Goal: Task Accomplishment & Management: Use online tool/utility

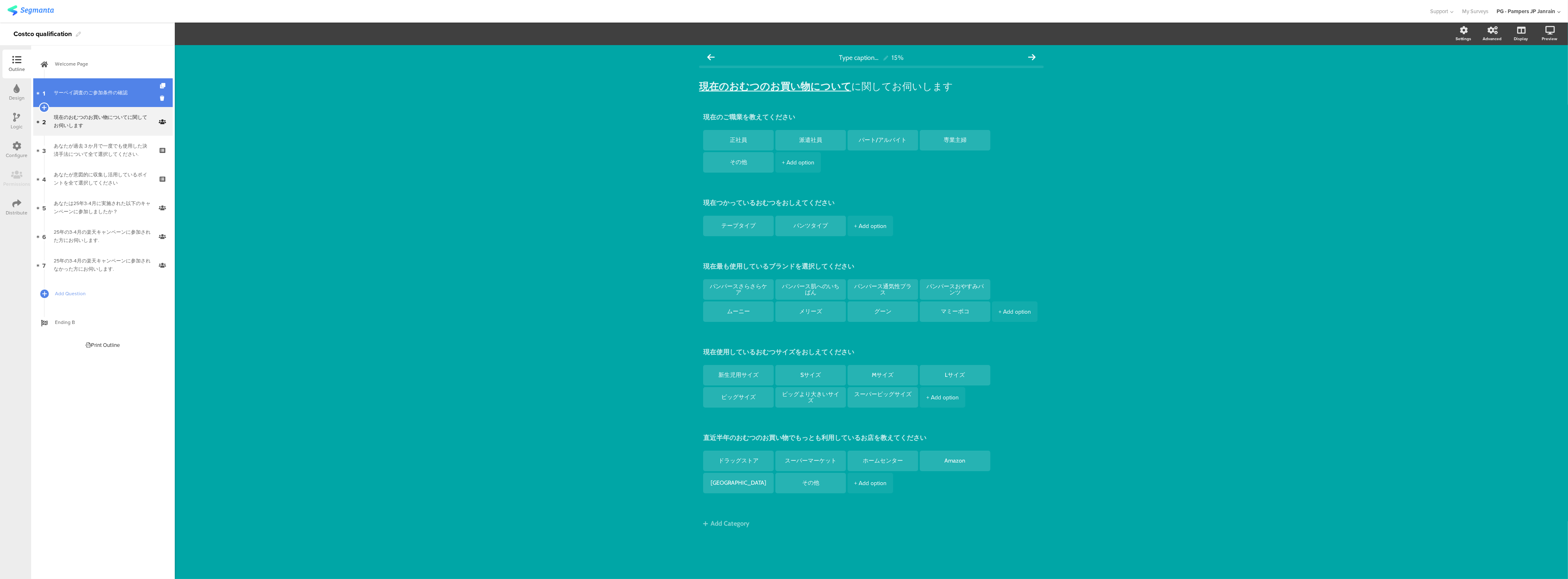
click at [99, 81] on link "1 サーベイ調査のご参加条件の確認" at bounding box center [103, 92] width 139 height 29
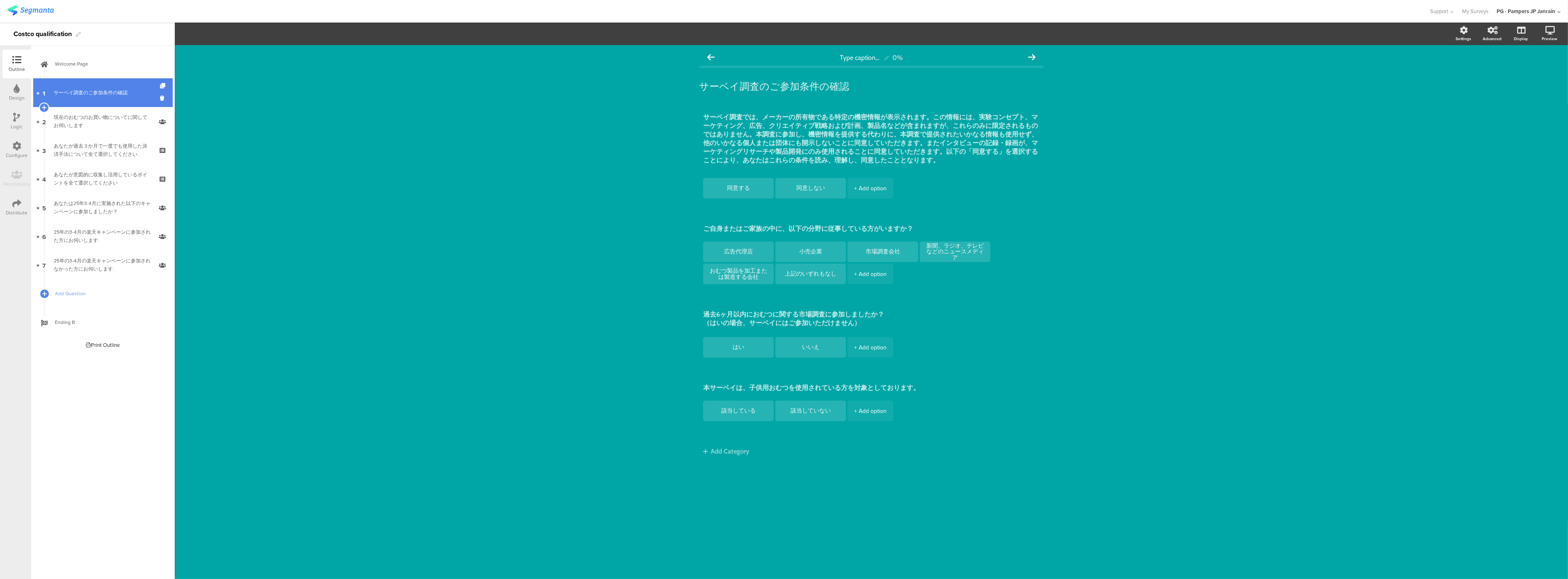
click at [117, 89] on div "サーベイ調査のご参加条件の確認" at bounding box center [102, 92] width 98 height 8
click at [804, 474] on div "同意する 同意しない + Add option ご自身またはご家族の中に、以下の分野に従事している方がいますか？ 広告代理店 小売企業 市場調査会社" at bounding box center [871, 298] width 345 height 379
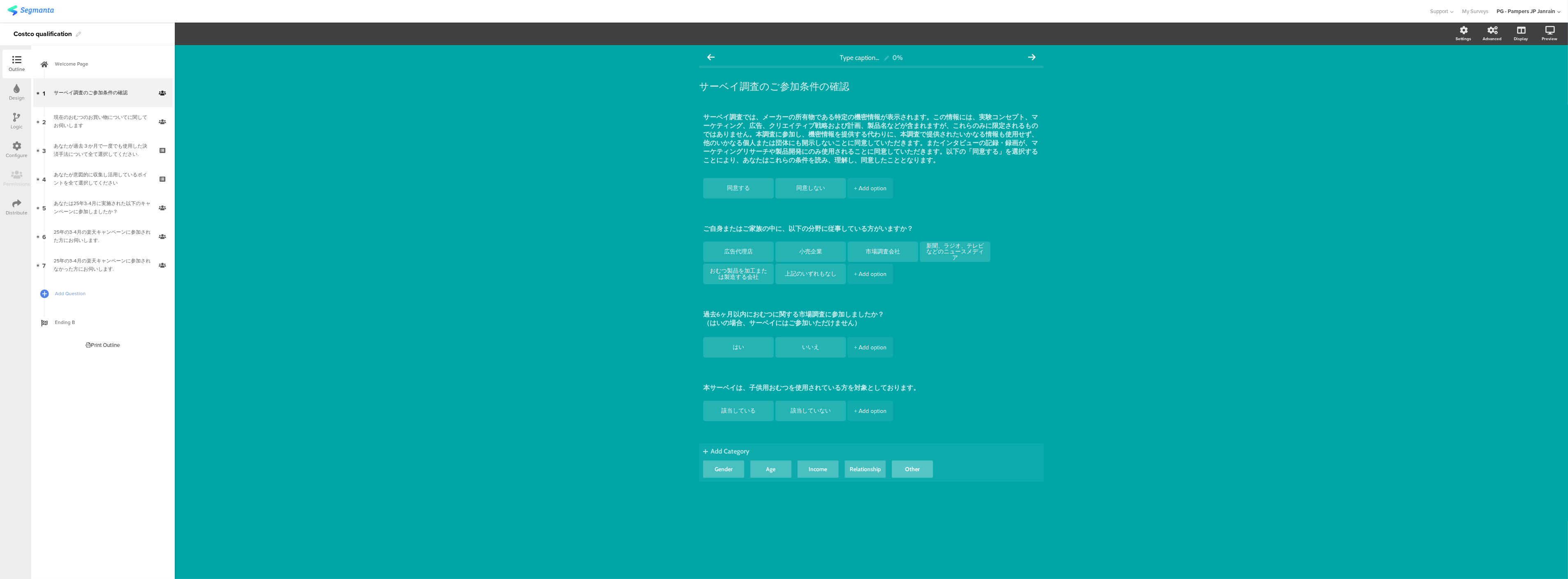
click at [916, 470] on button "Other" at bounding box center [912, 469] width 41 height 17
click at [913, 465] on button "Other" at bounding box center [912, 469] width 41 height 17
click at [1203, 135] on div "Type caption... 0% サーベイ調査のご参加条件の確認 サーベイ調査のご参加条件の確認 同意する 同意しない" at bounding box center [871, 312] width 1393 height 534
click at [620, 342] on div "Type caption... 0% サーベイ調査のご参加条件の確認 サーベイ調査のご参加条件の確認 同意する 同意しない" at bounding box center [871, 312] width 1393 height 534
drag, startPoint x: 1139, startPoint y: 182, endPoint x: 1080, endPoint y: 171, distance: 60.0
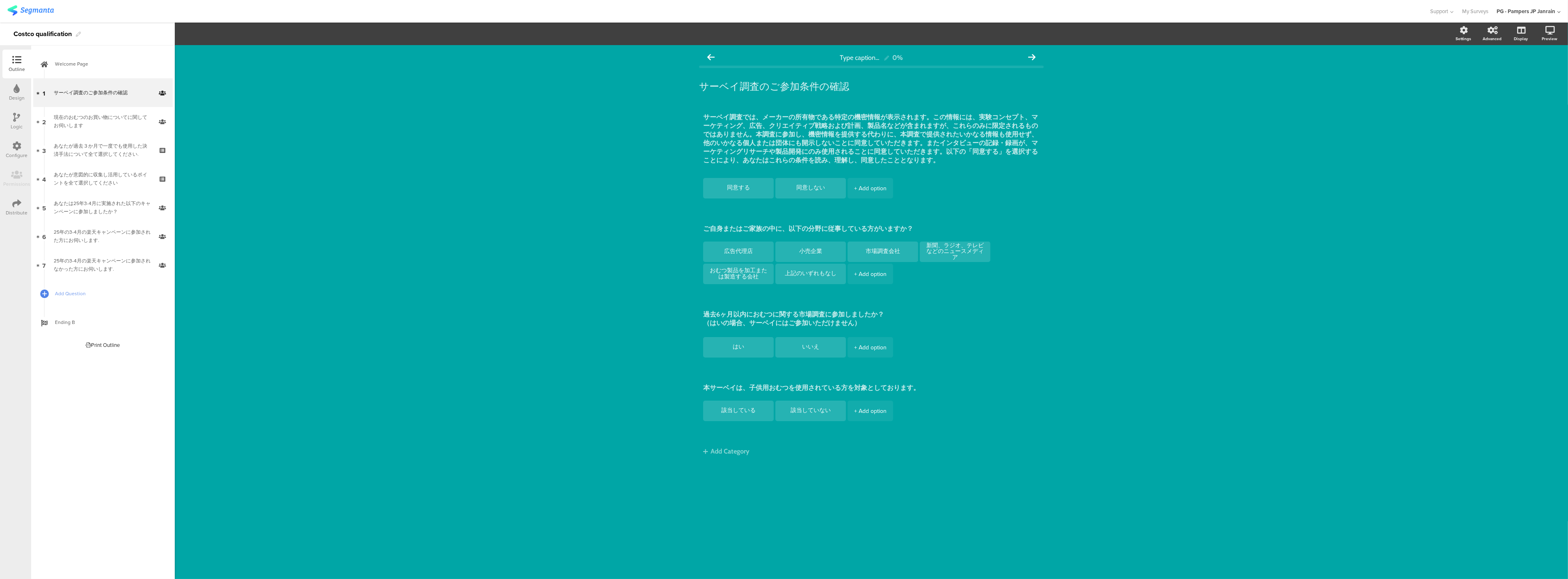
click at [1139, 182] on div "Type caption... 0% サーベイ調査のご参加条件の確認 サーベイ調査のご参加条件の確認 同意する 同意しない" at bounding box center [871, 312] width 1393 height 534
click at [81, 69] on link "Welcome Page" at bounding box center [103, 64] width 139 height 29
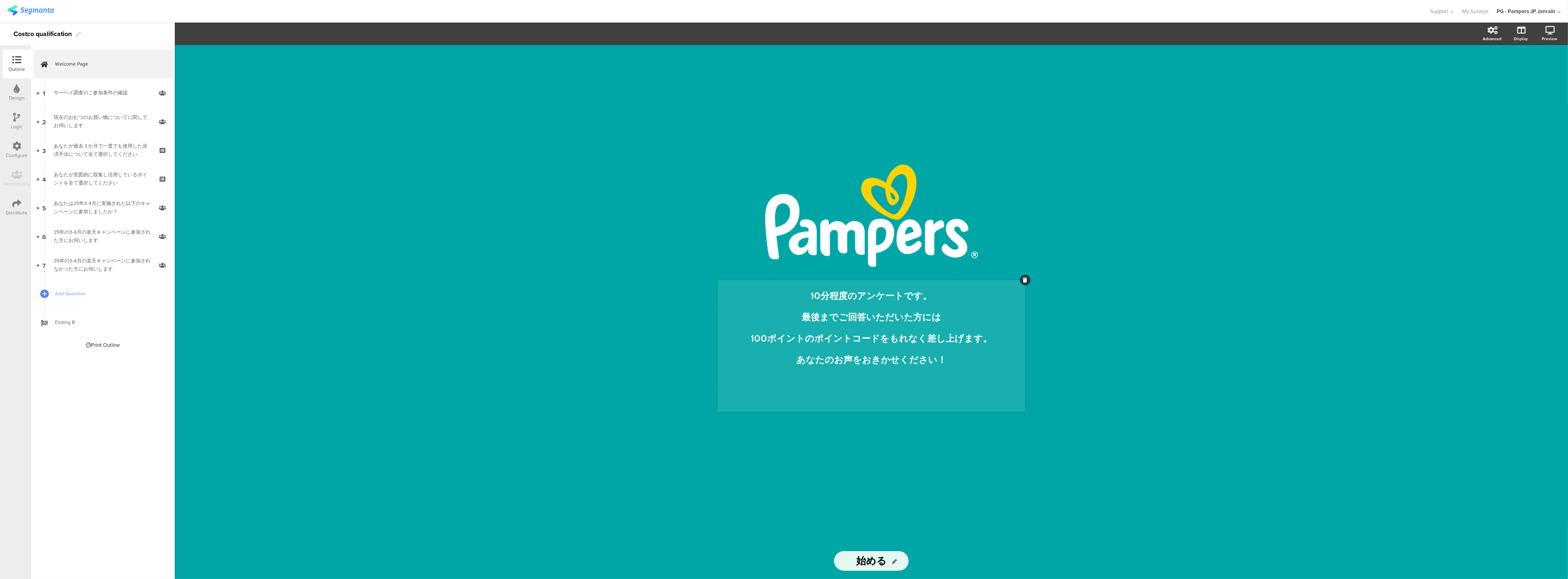
click at [827, 295] on div "10分程度のアンケートです。 最後までご回答いただいた方には 100ポイントのポイントコードをもれなく差し上げます。 あなたのお声をおきかせください！ ﻿ 1…" at bounding box center [871, 345] width 307 height 132
click at [903, 337] on span "100ポイントのポイントコードをもれなく差し上げます。" at bounding box center [871, 338] width 241 height 11
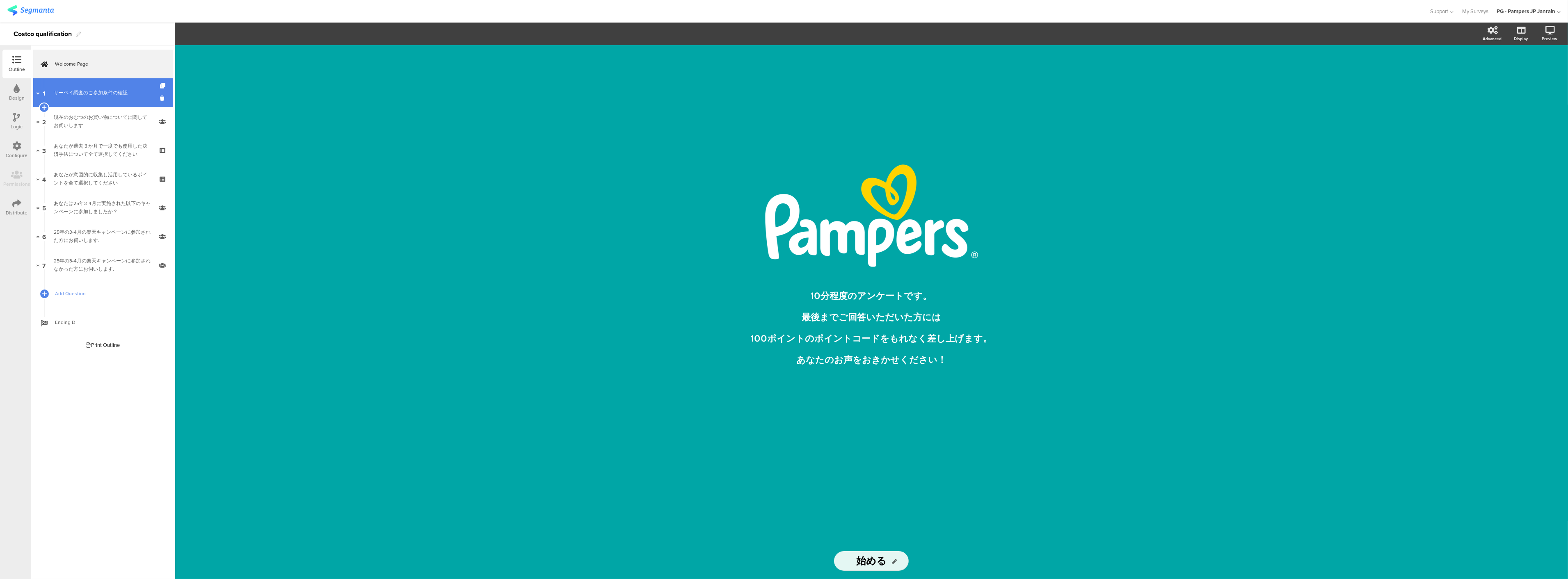
click at [80, 82] on link "1 サーベイ調査のご参加条件の確認" at bounding box center [103, 92] width 139 height 29
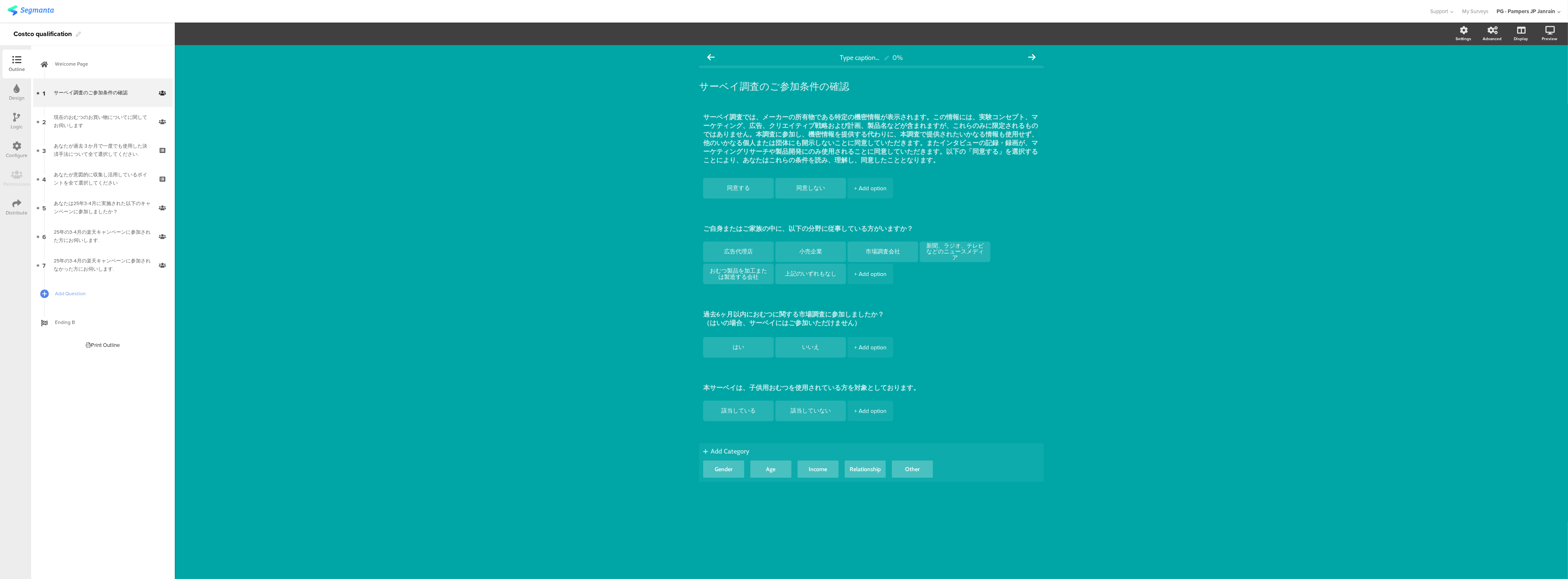
click at [730, 453] on span "Add Category" at bounding box center [871, 451] width 337 height 8
click at [914, 465] on button "Other" at bounding box center [912, 469] width 41 height 17
click at [716, 454] on textarea at bounding box center [871, 451] width 337 height 8
type textarea "o"
type textarea "お"
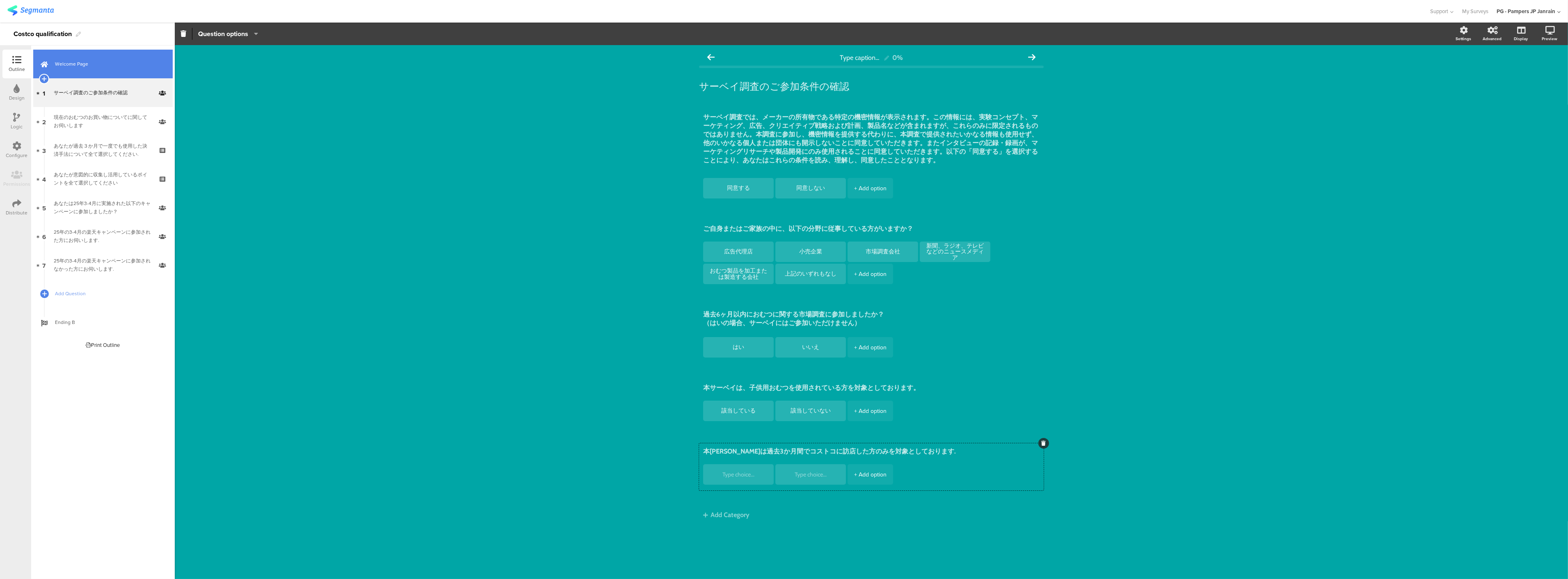
type textarea "本[PERSON_NAME]は過去3か月間でコストコに訪店した方のみを対象としております."
click at [55, 60] on span "Welcome Page" at bounding box center [107, 63] width 105 height 8
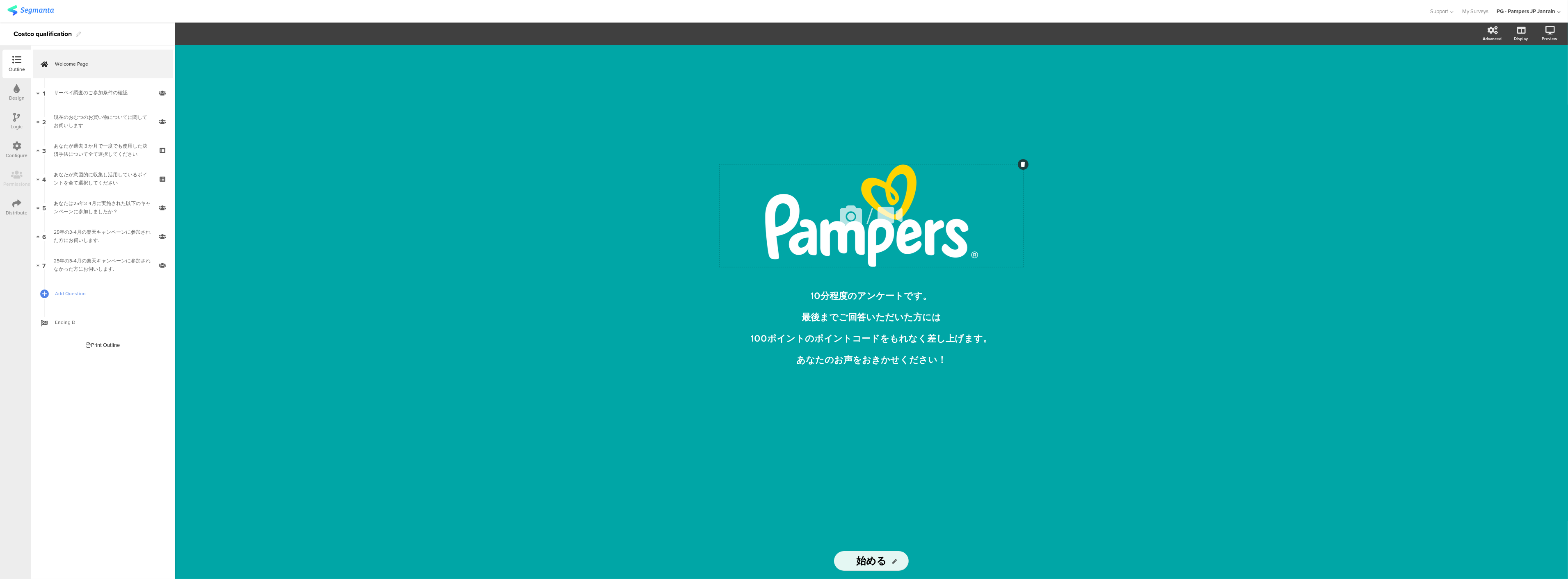
click at [831, 259] on div "/" at bounding box center [871, 215] width 304 height 102
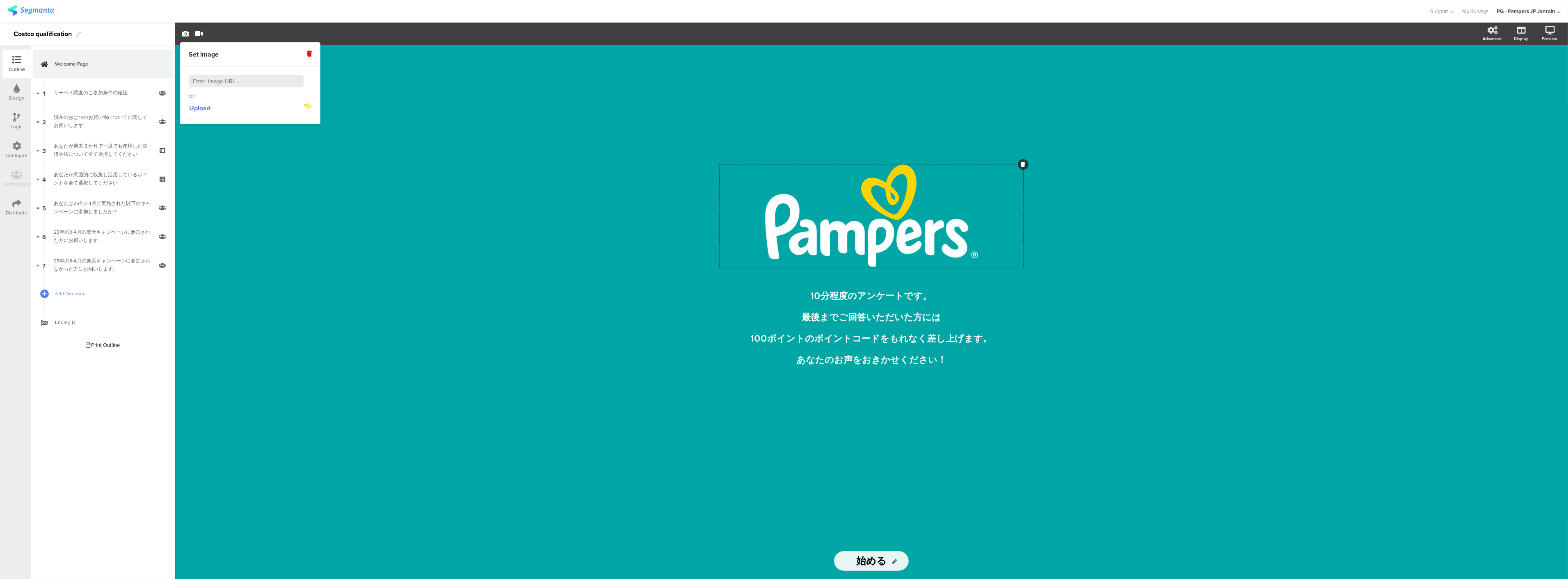
click at [437, 218] on div "/ 10分程度のアンケートです。 最後までご回答いただいた方には 100ポイントのポイントコードをもれなく差し上げます。 あなたのお声をおきかせください！ ﻿…" at bounding box center [871, 312] width 1393 height 534
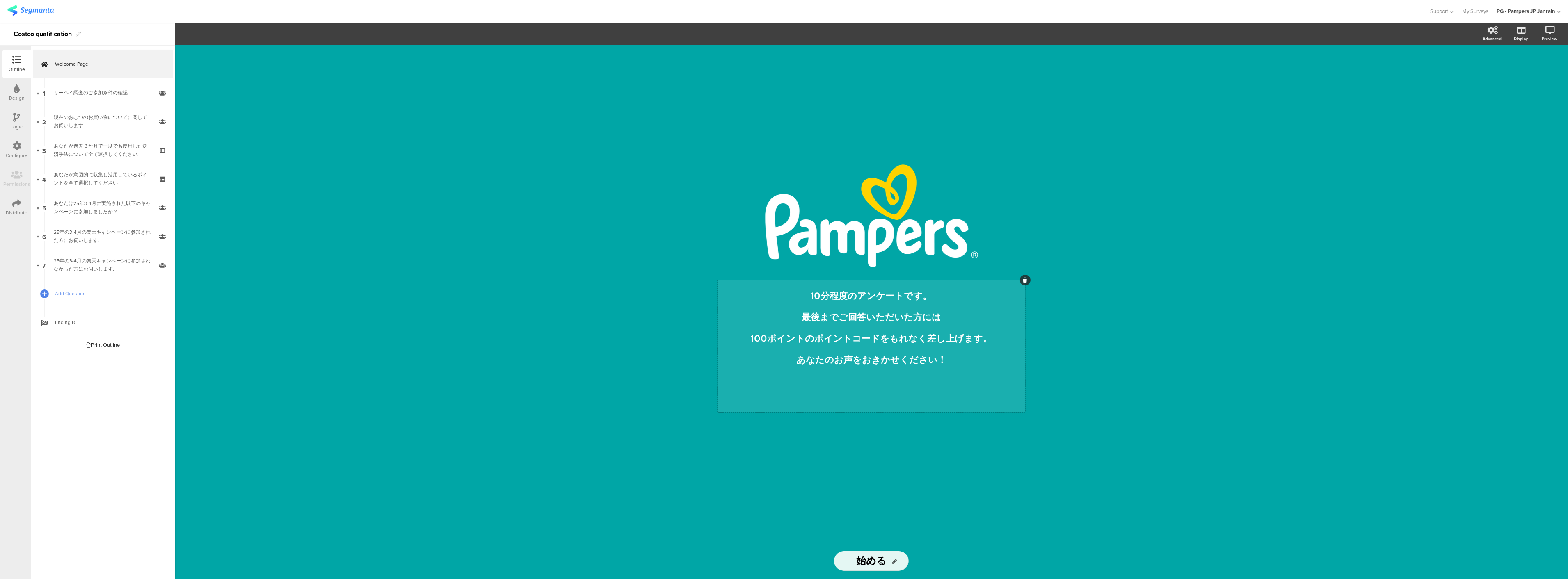
click at [817, 296] on div "10分程度のアンケートです。 最後までご回答いただいた方には 100ポイントのポイントコードをもれなく差し上げます。 あなたのお声をおきかせください！ ﻿ 1…" at bounding box center [871, 345] width 307 height 132
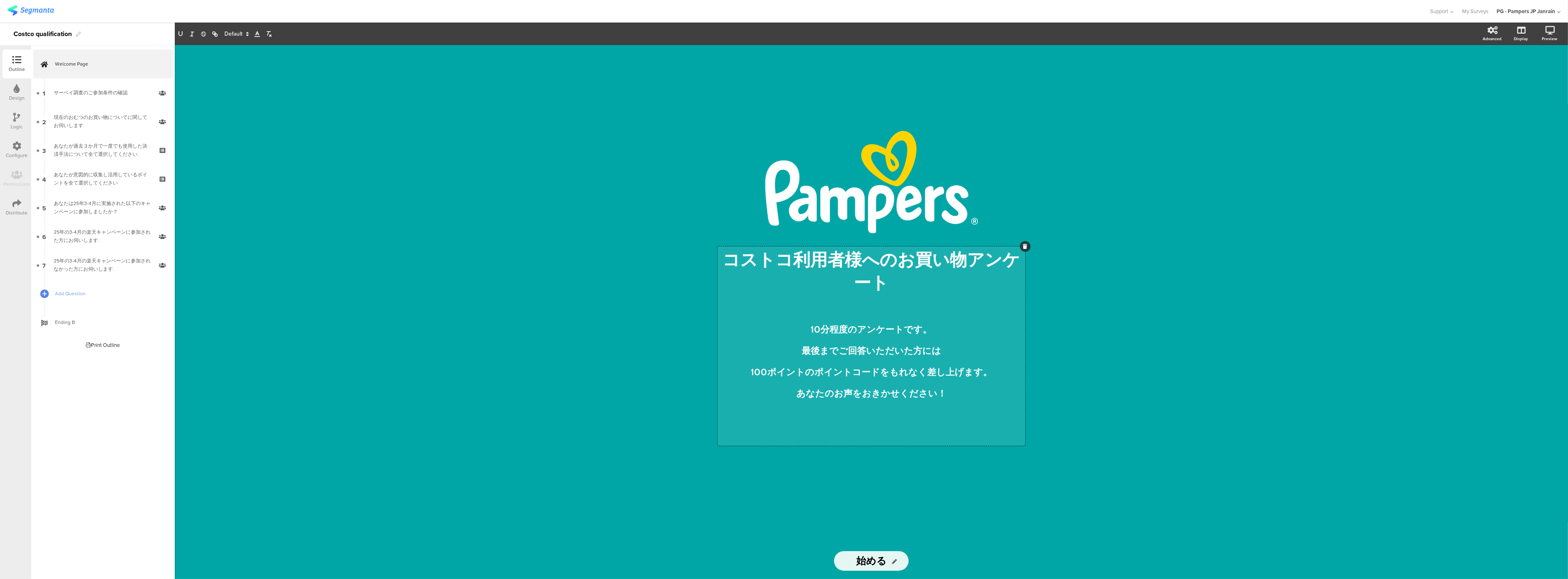
click at [867, 258] on p "コストコ利用者様へのお買い物アンケート" at bounding box center [871, 271] width 304 height 46
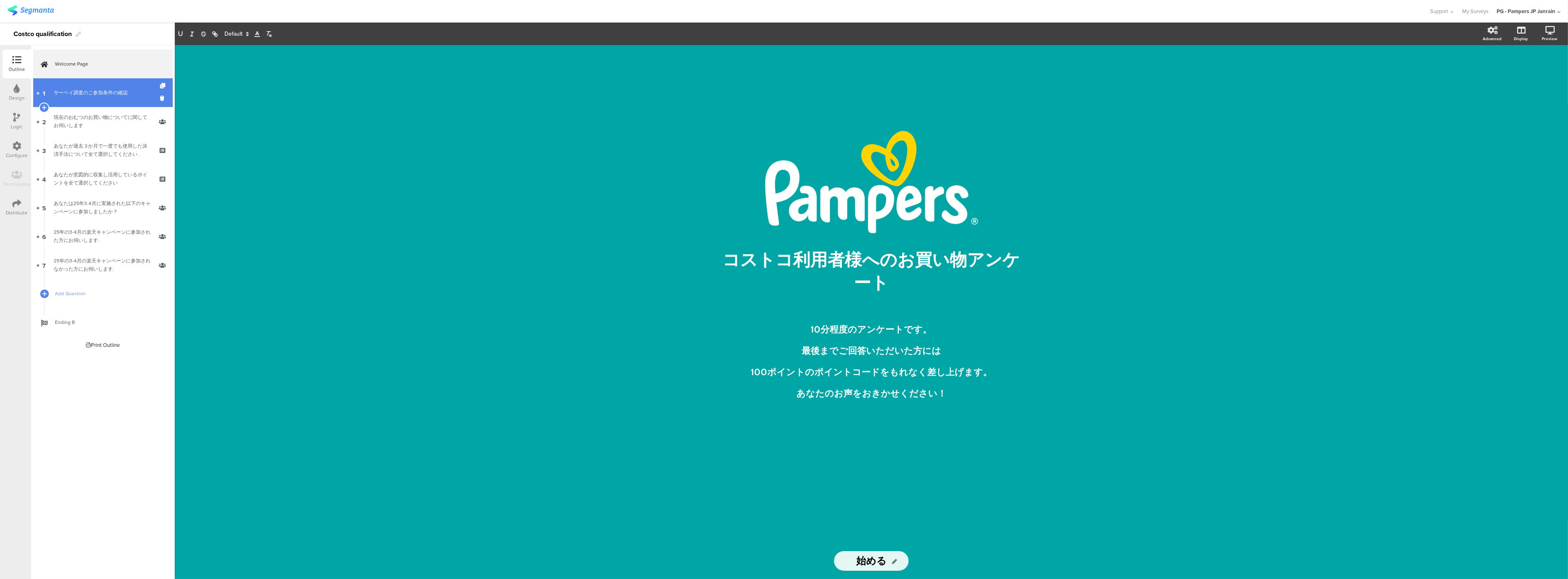
click at [55, 100] on link "1 サーベイ調査のご参加条件の確認" at bounding box center [103, 92] width 139 height 29
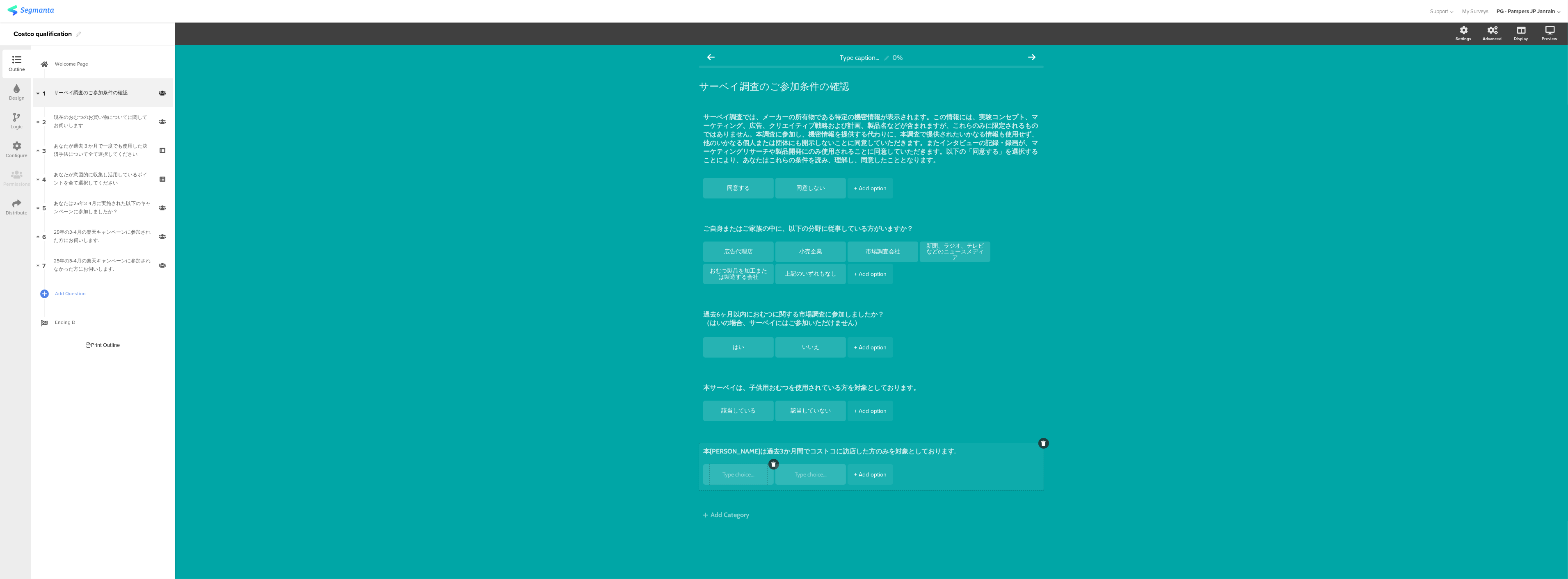
click at [743, 472] on textarea at bounding box center [738, 474] width 57 height 6
type textarea "が"
click at [923, 448] on textarea "本[PERSON_NAME]は過去3か月間でコストコに訪店した方のみを対象としております." at bounding box center [871, 452] width 337 height 10
drag, startPoint x: 898, startPoint y: 454, endPoint x: 776, endPoint y: 456, distance: 122.0
click at [776, 456] on textarea "本[PERSON_NAME]は過去3か月間でコストコに訪店した方のみを対象としております." at bounding box center [871, 452] width 337 height 10
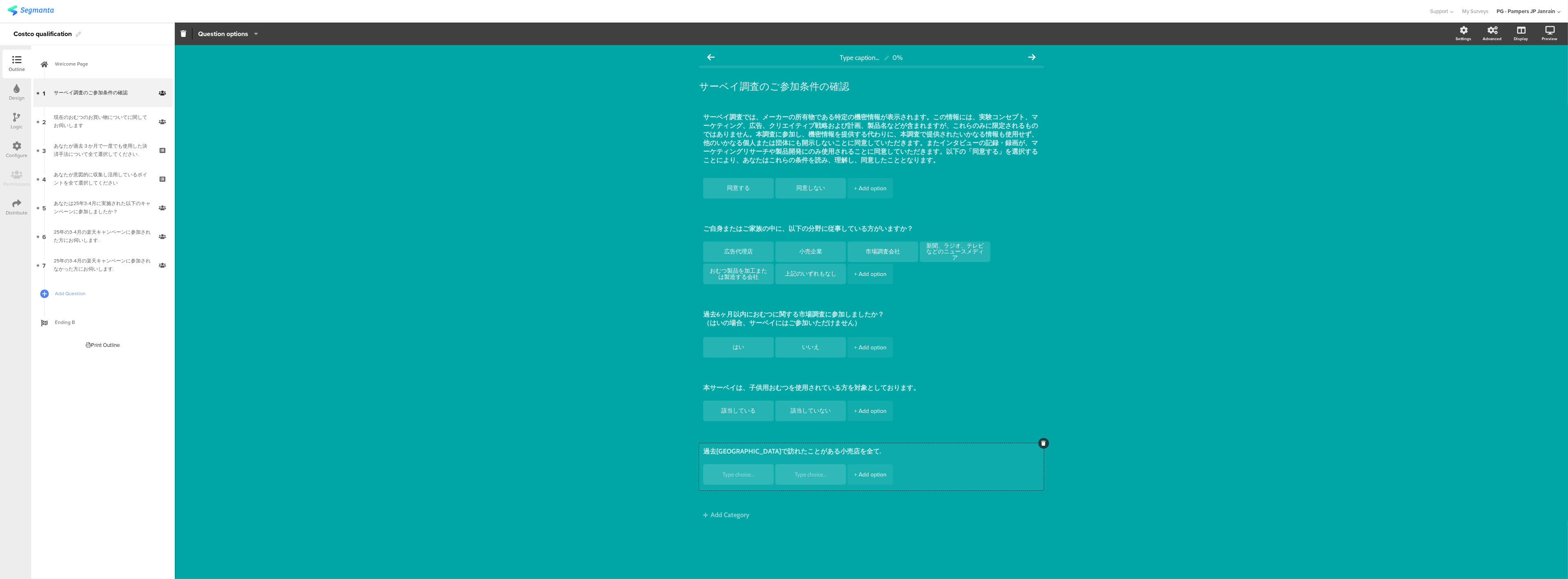
click at [1043, 439] on div at bounding box center [1044, 443] width 11 height 11
type textarea "過去[GEOGRAPHIC_DATA]で訪れたことがある小売店を全て."
click at [1043, 444] on icon at bounding box center [1043, 443] width 4 height 5
drag, startPoint x: 950, startPoint y: 539, endPoint x: 960, endPoint y: 521, distance: 20.6
click at [950, 538] on div "Type caption... 0% サーベイ調査のご参加条件の確認 サーベイ調査のご参加条件の確認 同意する 同意しない" at bounding box center [871, 312] width 1393 height 534
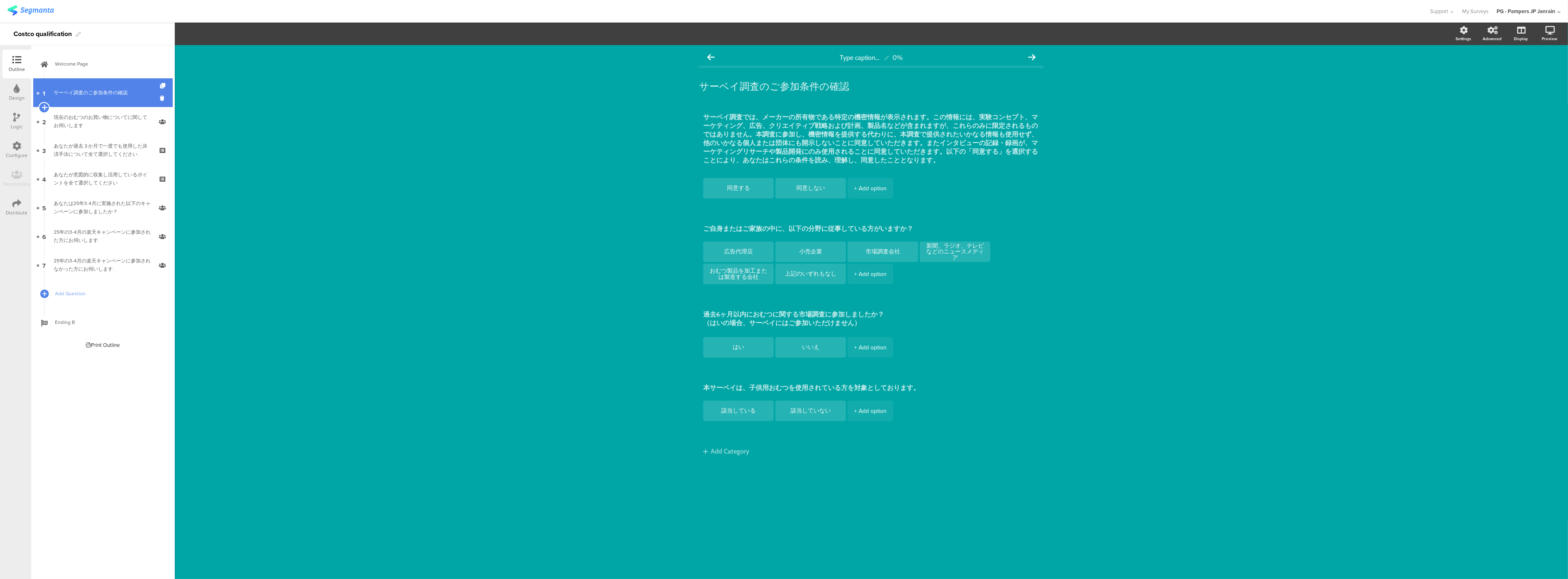
click at [44, 105] on icon at bounding box center [44, 108] width 5 height 7
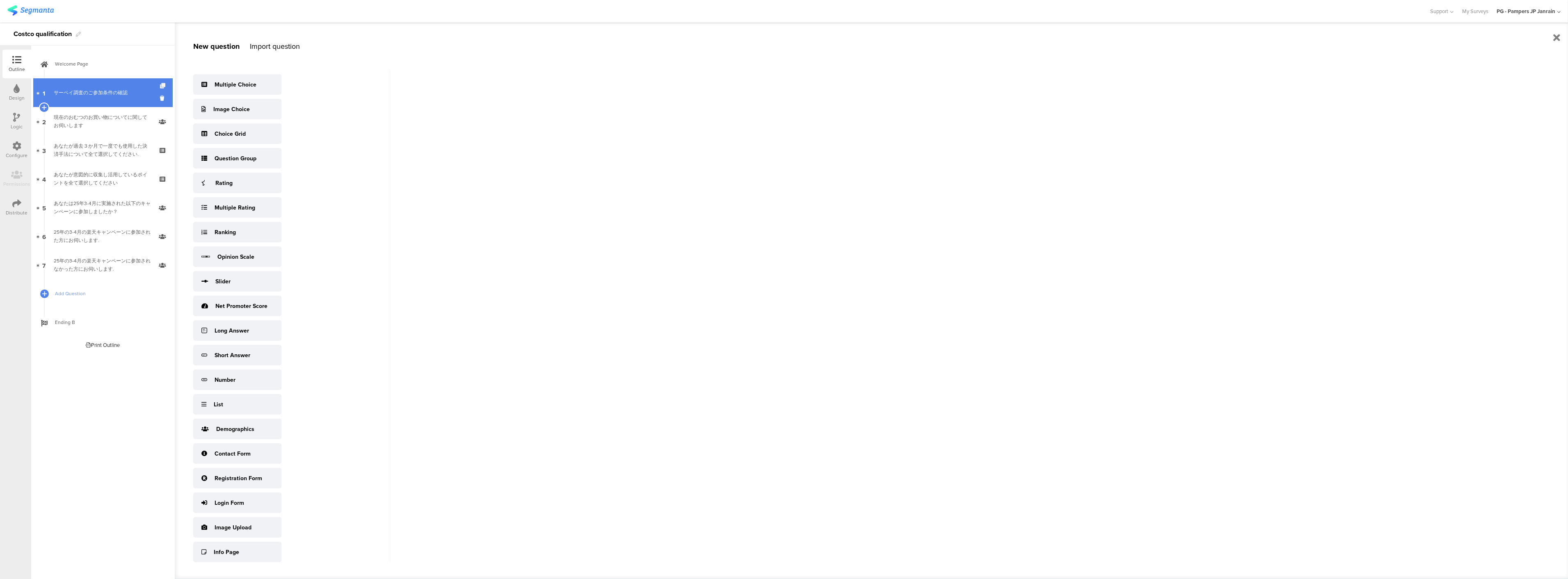
click at [163, 83] on icon at bounding box center [163, 86] width 7 height 5
click at [124, 123] on div "現在のおむつのお買い物についてに関してお伺いします" at bounding box center [102, 121] width 98 height 16
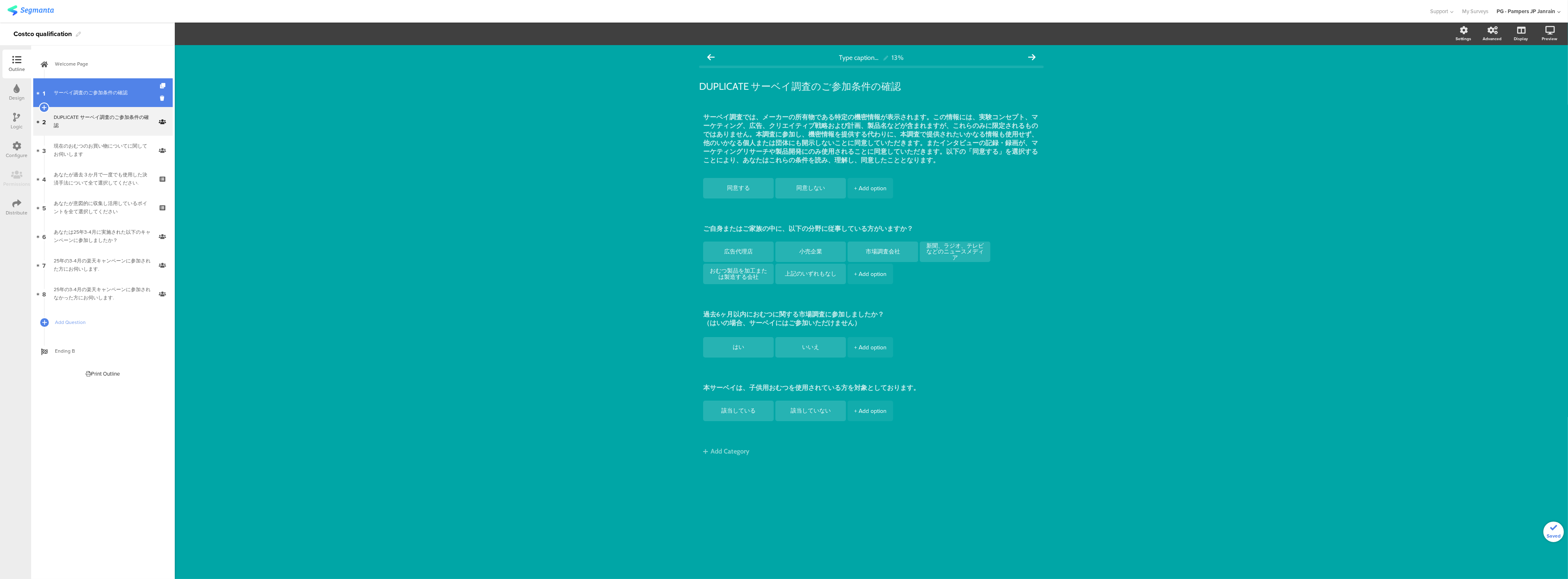
click at [133, 100] on link "1 サーベイ調査のご参加条件の確認" at bounding box center [103, 92] width 139 height 29
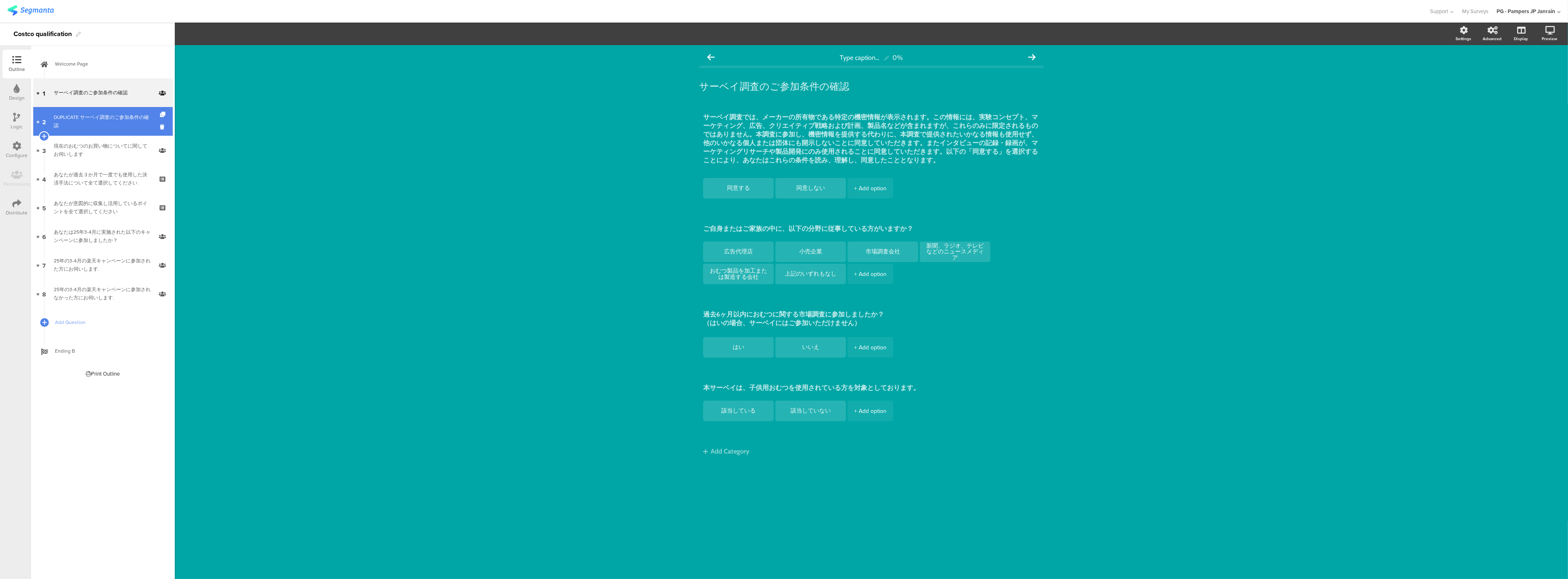
click at [120, 122] on div "DUPLICATE サーベイ調査のご参加条件の確認" at bounding box center [102, 121] width 98 height 16
click at [159, 122] on link "2 DUPLICATE サーベイ調査のご参加条件の確認" at bounding box center [103, 121] width 139 height 29
click at [159, 128] on link "2 DUPLICATE サーベイ調査のご参加条件の確認" at bounding box center [103, 121] width 139 height 29
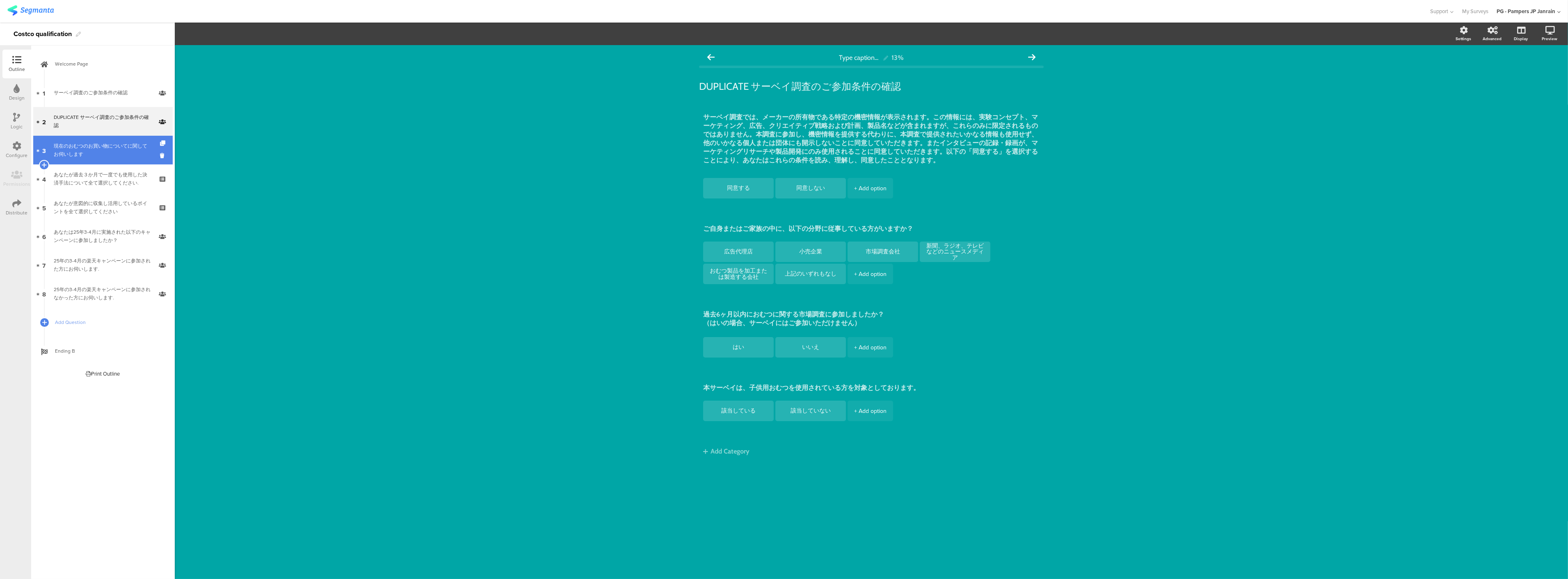
click at [111, 140] on link "3 現在のおむつのお買い物についてに関してお伺いします" at bounding box center [103, 150] width 139 height 29
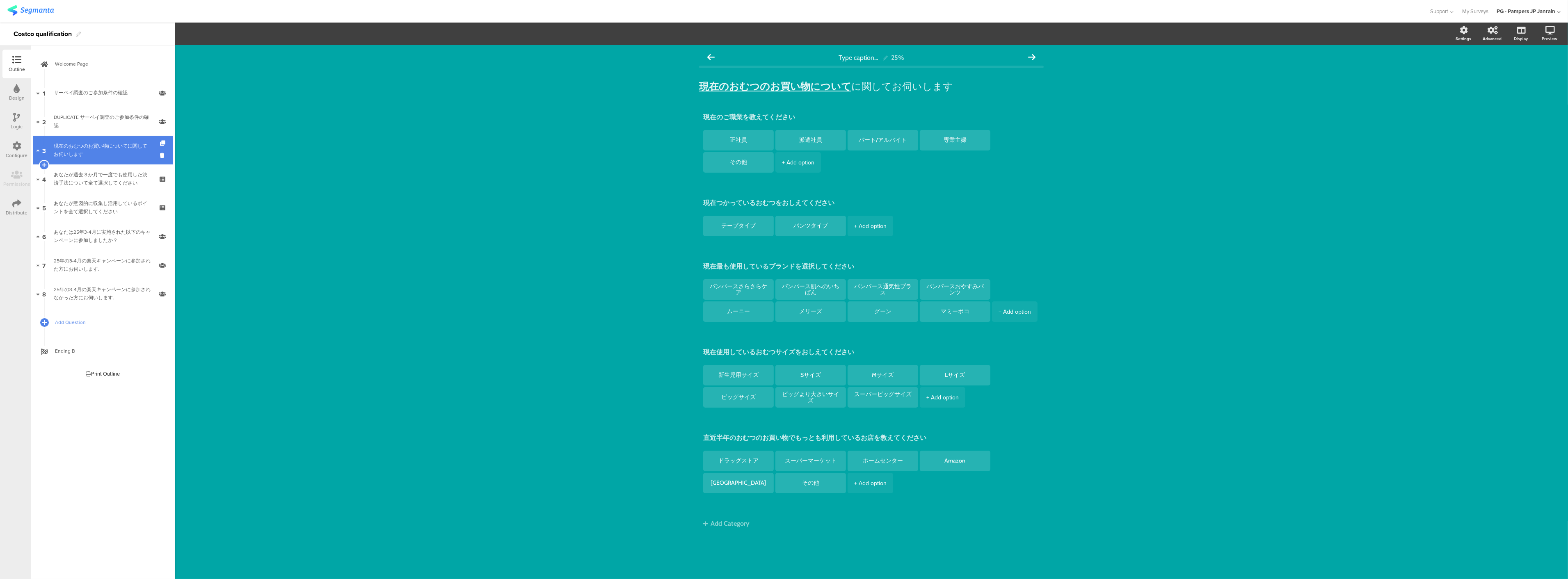
click at [114, 136] on link "3 現在のおむつのお買い物についてに関してお伺いします" at bounding box center [103, 150] width 139 height 29
click at [121, 117] on div "DUPLICATE サーベイ調査のご参加条件の確認" at bounding box center [102, 121] width 98 height 16
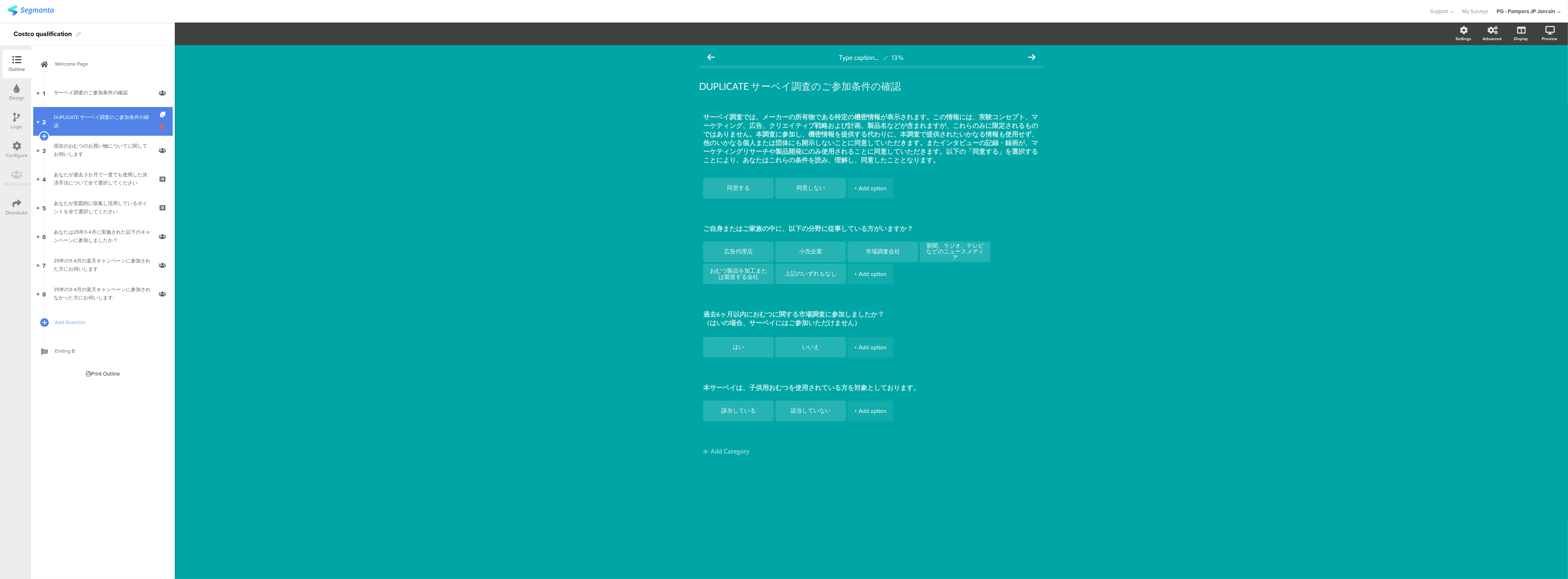
click at [161, 125] on icon at bounding box center [163, 127] width 7 height 8
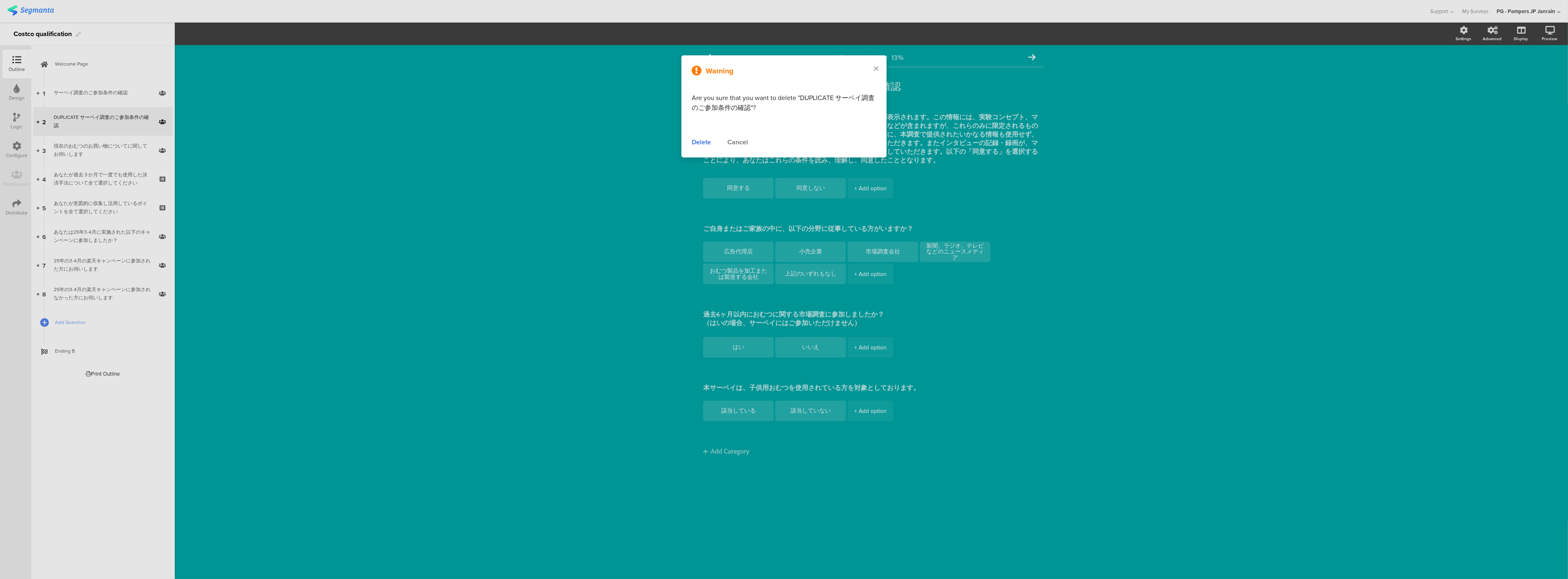
drag, startPoint x: 161, startPoint y: 125, endPoint x: 696, endPoint y: 141, distance: 535.2
click at [696, 141] on div "Delete" at bounding box center [701, 142] width 19 height 10
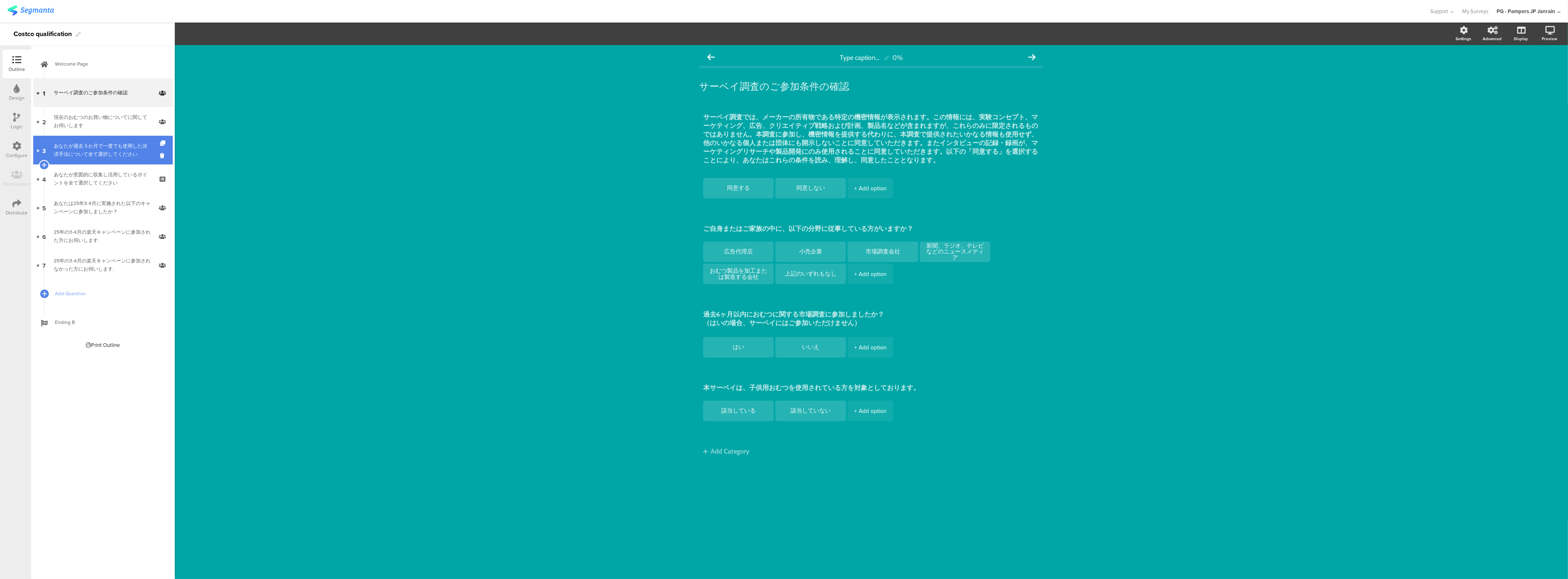
click at [130, 152] on div "あなたが過去３か月で一度でも使用した決済手法について全て選択してください." at bounding box center [102, 150] width 98 height 16
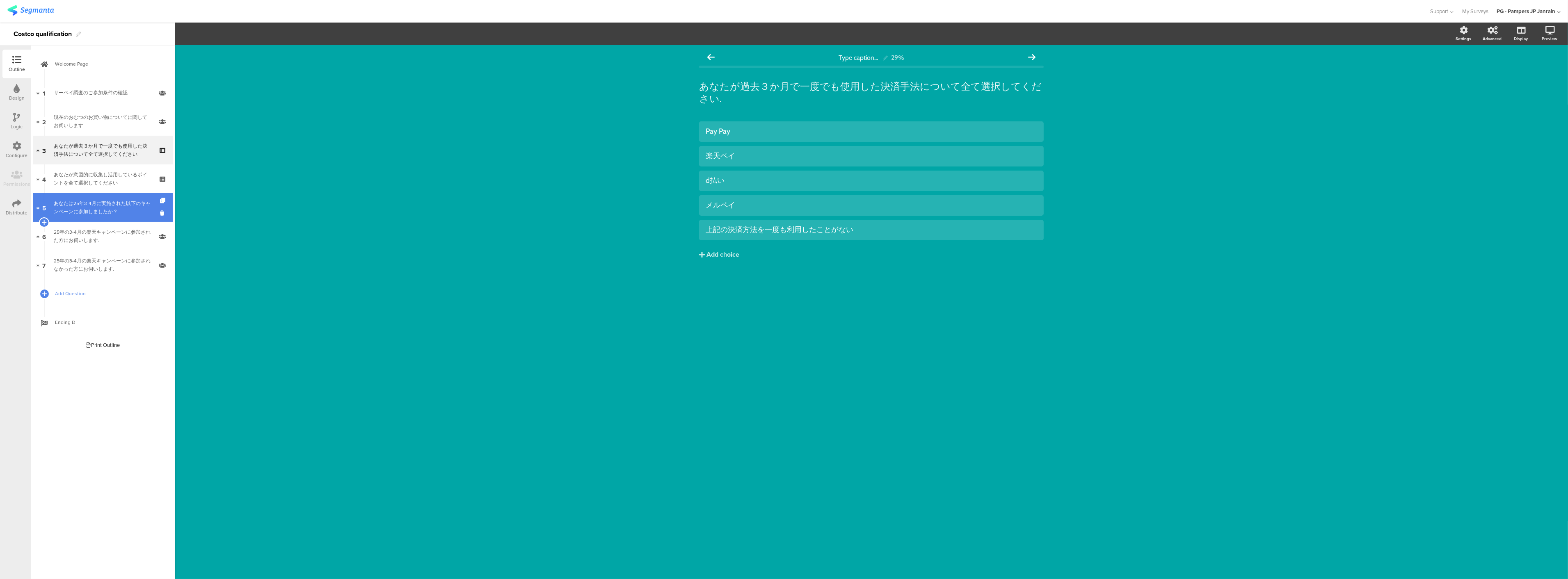
click at [103, 218] on link "5 あなたは25年3-4月に実施された以下のキャンペーンに参加しましたか？" at bounding box center [103, 207] width 139 height 29
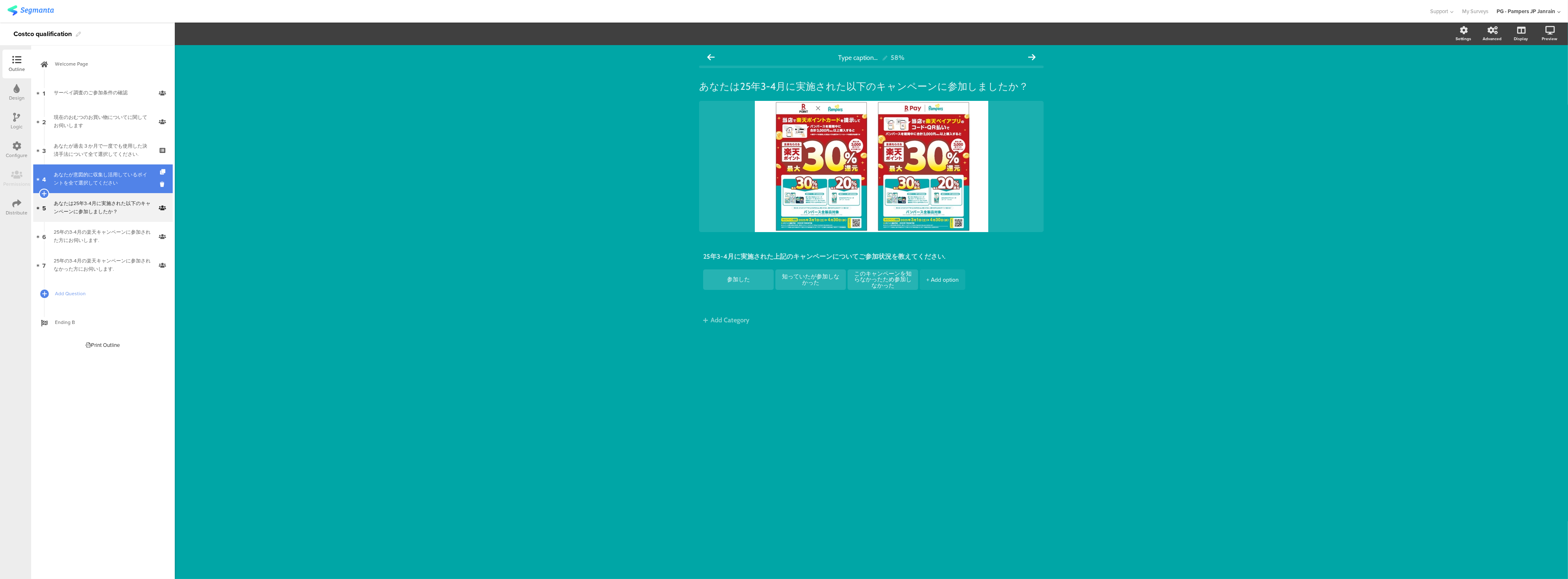
click at [107, 182] on div "あなたが意図的に収集し活用しているポイントを全て選択してください" at bounding box center [102, 178] width 98 height 16
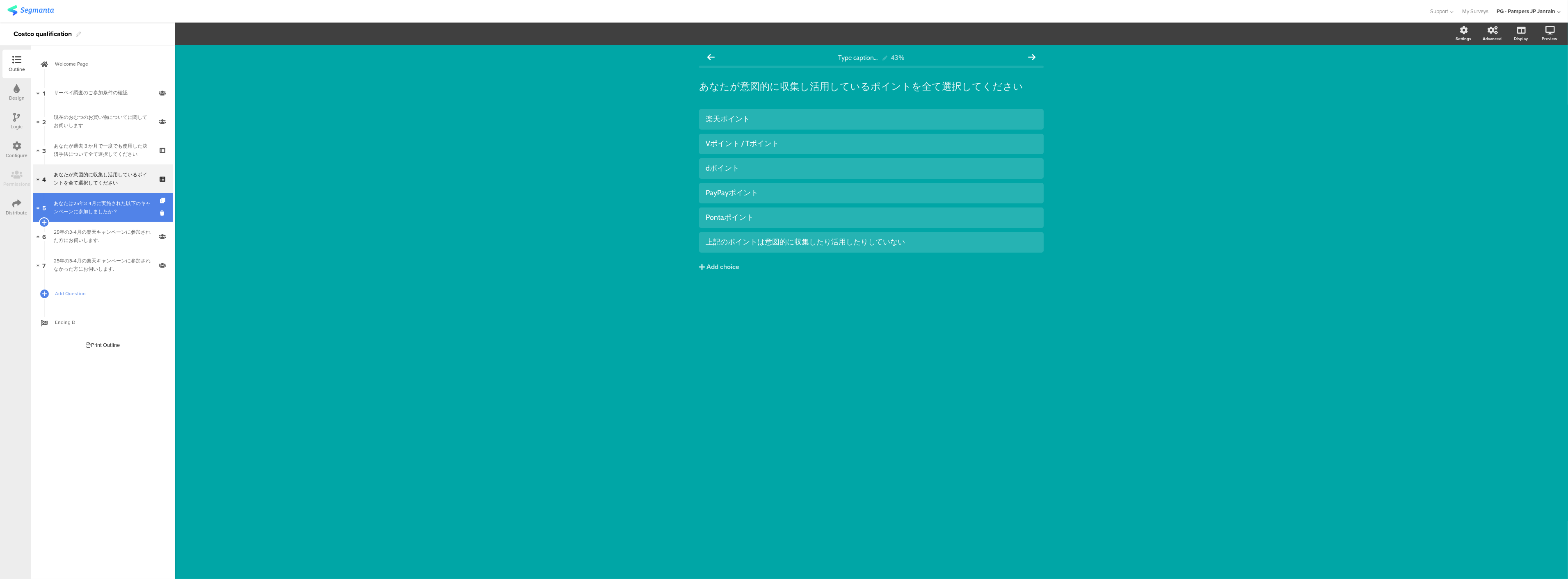
click at [96, 208] on div "あなたは25年3-4月に実施された以下のキャンペーンに参加しましたか？" at bounding box center [102, 207] width 98 height 16
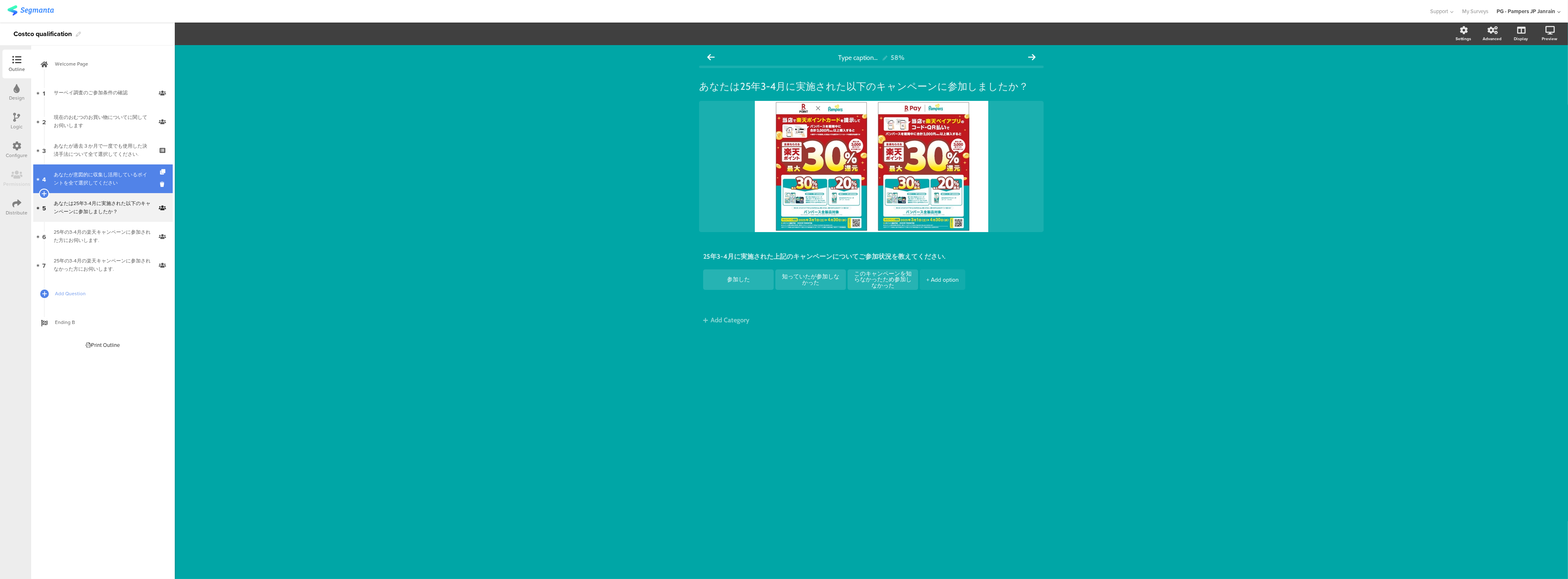
click at [91, 175] on div "あなたが意図的に収集し活用しているポイントを全て選択してください" at bounding box center [102, 178] width 98 height 16
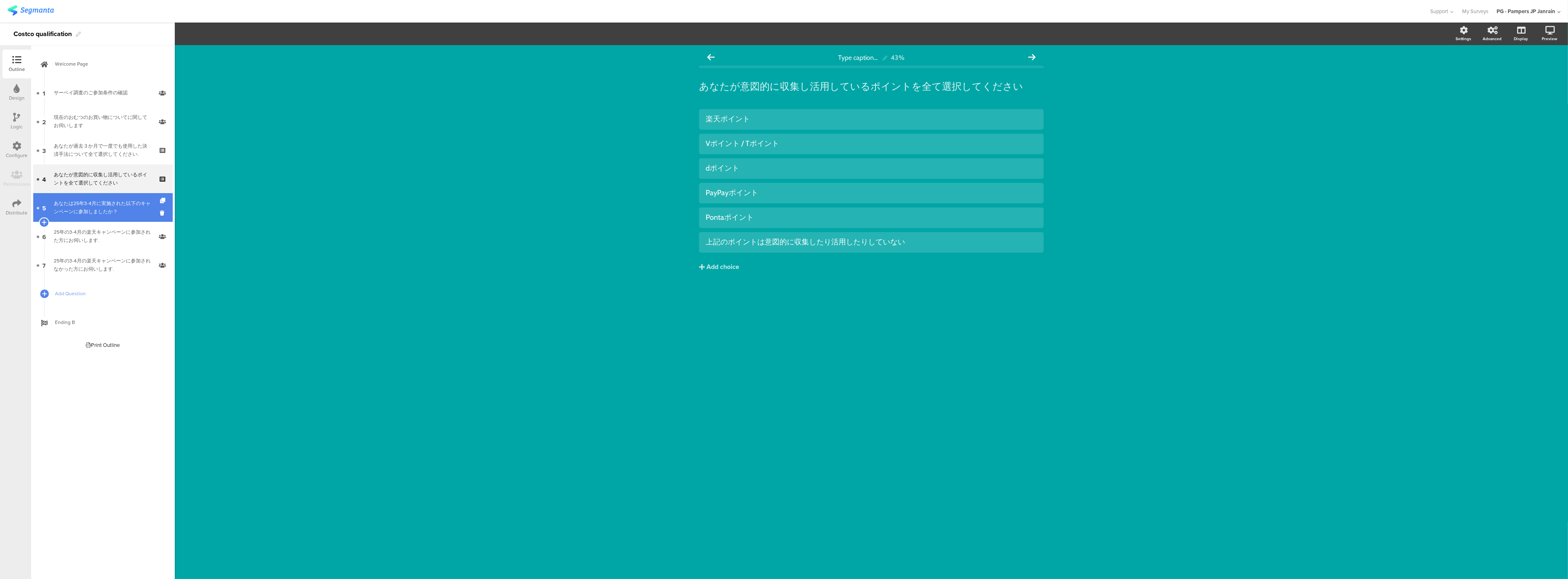
click at [85, 199] on div "あなたは25年3-4月に実施された以下のキャンペーンに参加しましたか？" at bounding box center [102, 207] width 98 height 16
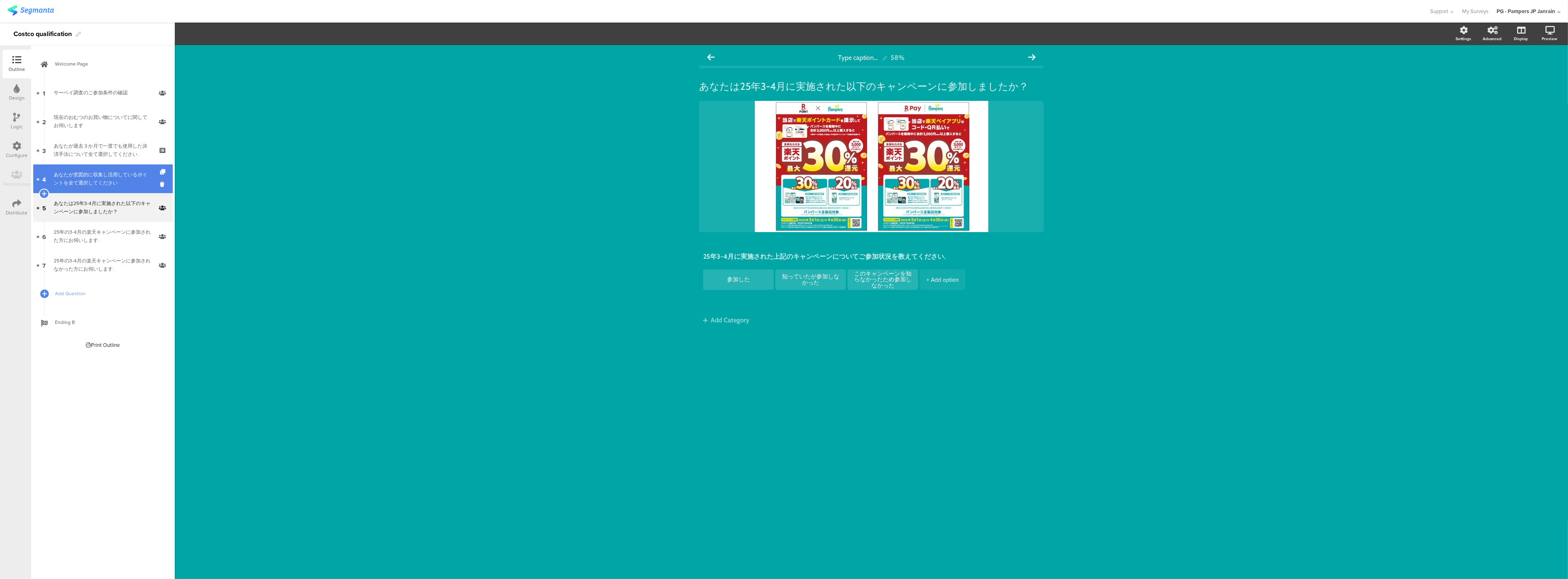
click at [93, 183] on div "あなたが意図的に収集し活用しているポイントを全て選択してください" at bounding box center [102, 178] width 98 height 16
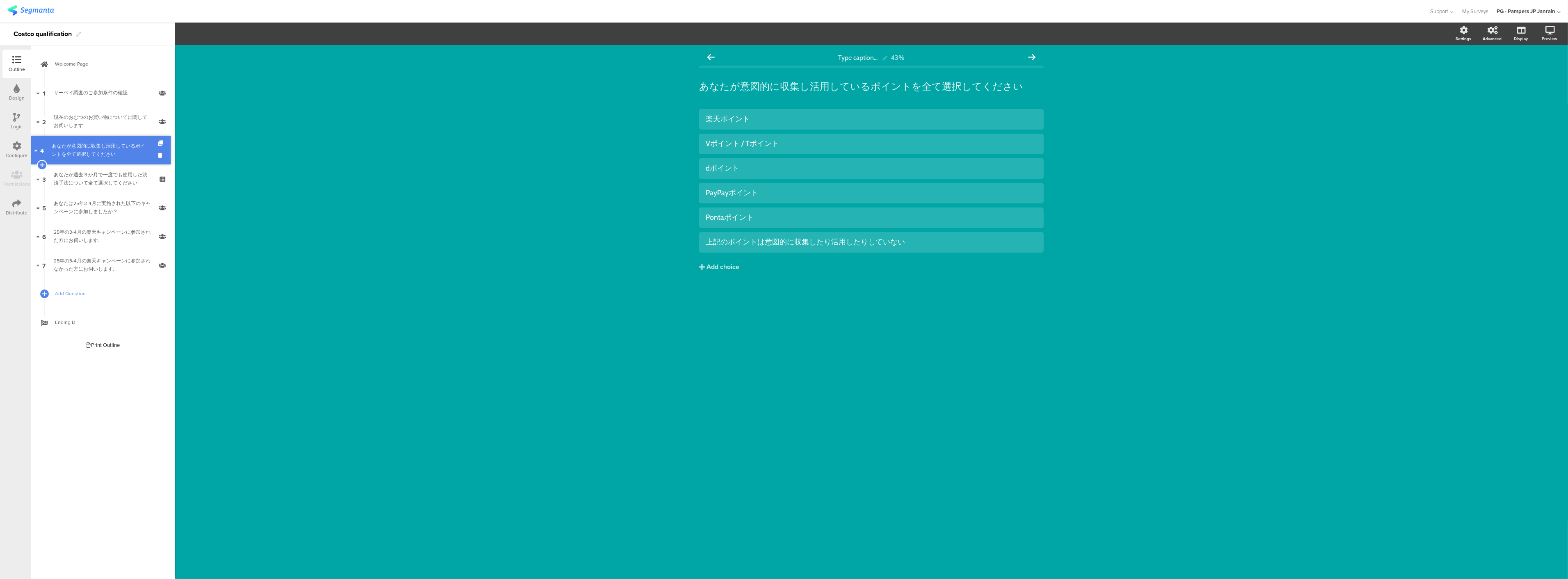
drag, startPoint x: 93, startPoint y: 183, endPoint x: 115, endPoint y: 154, distance: 36.4
drag, startPoint x: 105, startPoint y: 140, endPoint x: 90, endPoint y: 140, distance: 15.0
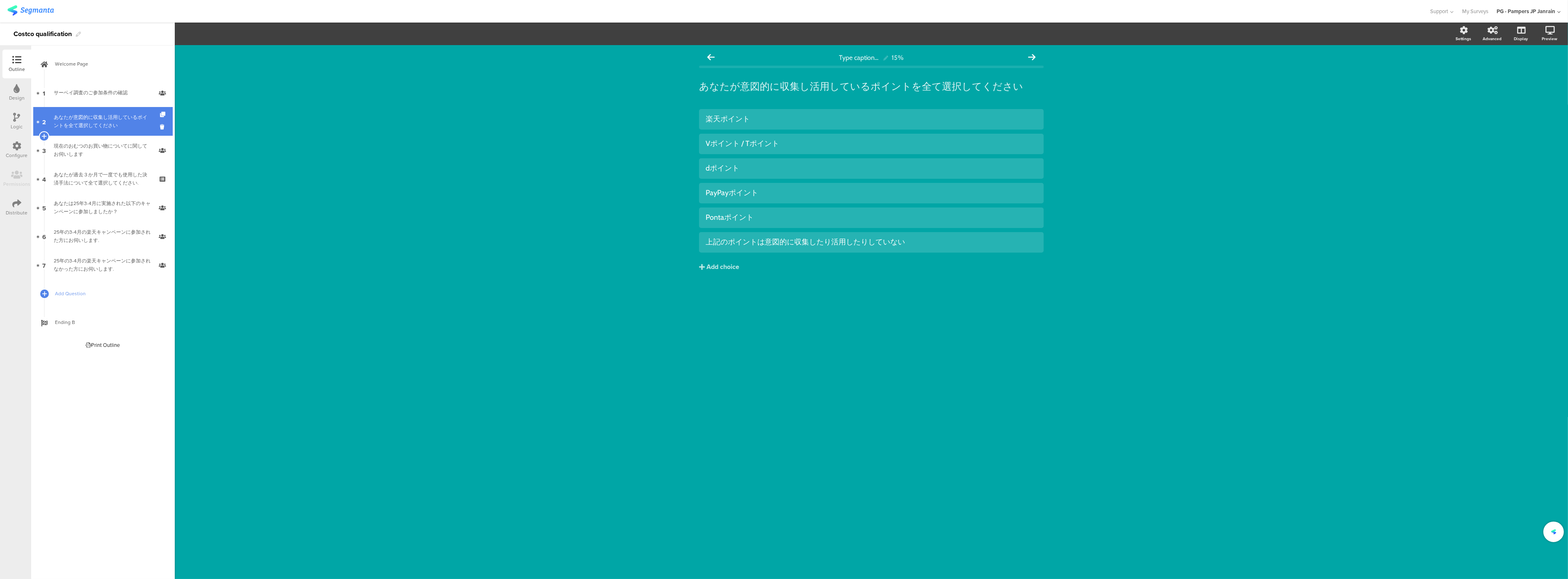
click at [93, 119] on div "あなたが意図的に収集し活用しているポイントを全て選択してください" at bounding box center [102, 121] width 98 height 16
click at [97, 148] on div "現在のおむつのお買い物についてに関してお伺いします" at bounding box center [102, 150] width 98 height 16
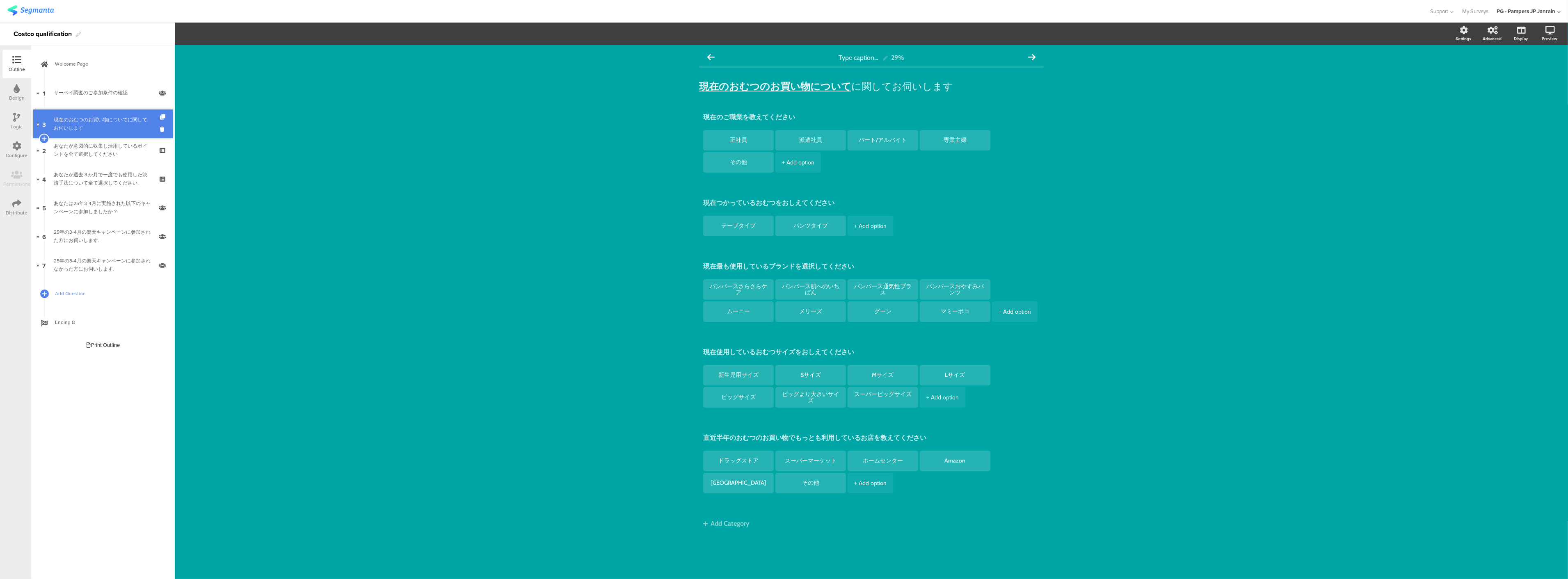
drag, startPoint x: 102, startPoint y: 144, endPoint x: 106, endPoint y: 118, distance: 26.3
drag, startPoint x: 103, startPoint y: 156, endPoint x: 116, endPoint y: 116, distance: 42.1
click at [116, 116] on div "あなたが意図的に収集し活用しているポイントを全て選択してください" at bounding box center [102, 121] width 98 height 16
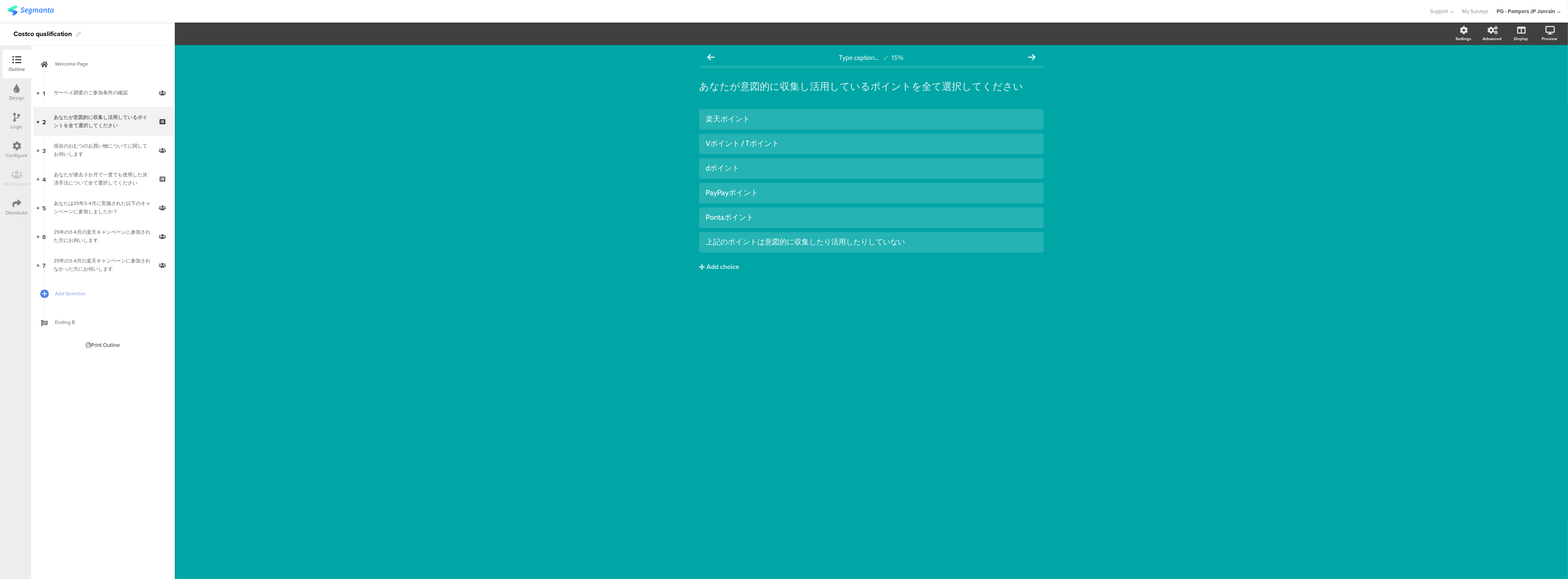
click at [912, 95] on div "あなたが意図的に収集し活用しているポイントを全て選択してください あなたが意図的に収集し活用しているポイントを全て選択してください" at bounding box center [871, 86] width 345 height 29
click at [952, 85] on div "あなたが意図的に収集し活用しているポイントを全て選択してください あなたが意図的に収集し活用しているポイントを全て選択してください" at bounding box center [871, 86] width 349 height 16
drag, startPoint x: 1007, startPoint y: 85, endPoint x: 747, endPoint y: 92, distance: 260.1
click at [747, 92] on p "あなたが意図的に収集し活用しているポイントを全て選択してください" at bounding box center [871, 86] width 345 height 12
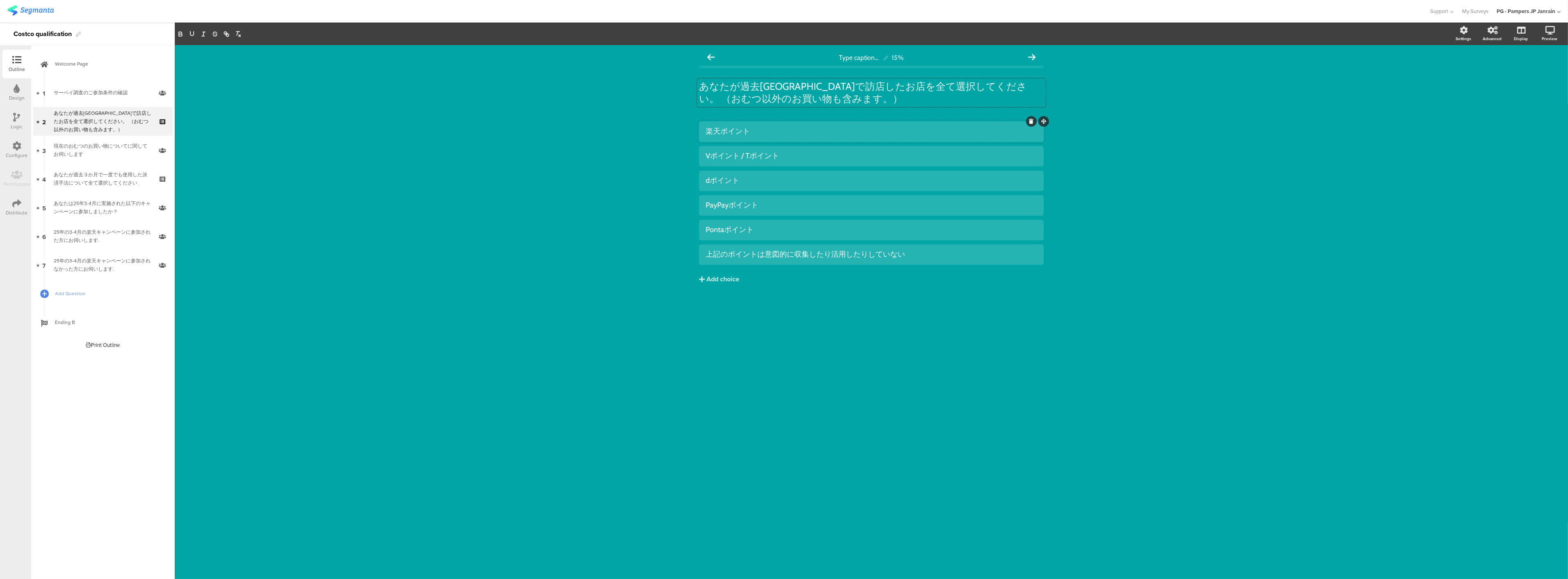
click at [877, 137] on div "楽天ポイント" at bounding box center [871, 131] width 332 height 13
drag, startPoint x: 974, startPoint y: 154, endPoint x: 657, endPoint y: 140, distance: 317.3
click at [657, 140] on div "Type caption... 15% あなたが過去[GEOGRAPHIC_DATA]で訪店したお店を全て選択してください。 （おむつ以外のお買い物も含みます…" at bounding box center [871, 312] width 1393 height 534
click at [719, 165] on div at bounding box center [871, 156] width 345 height 21
click at [737, 158] on div "すーぱ０" at bounding box center [871, 156] width 332 height 10
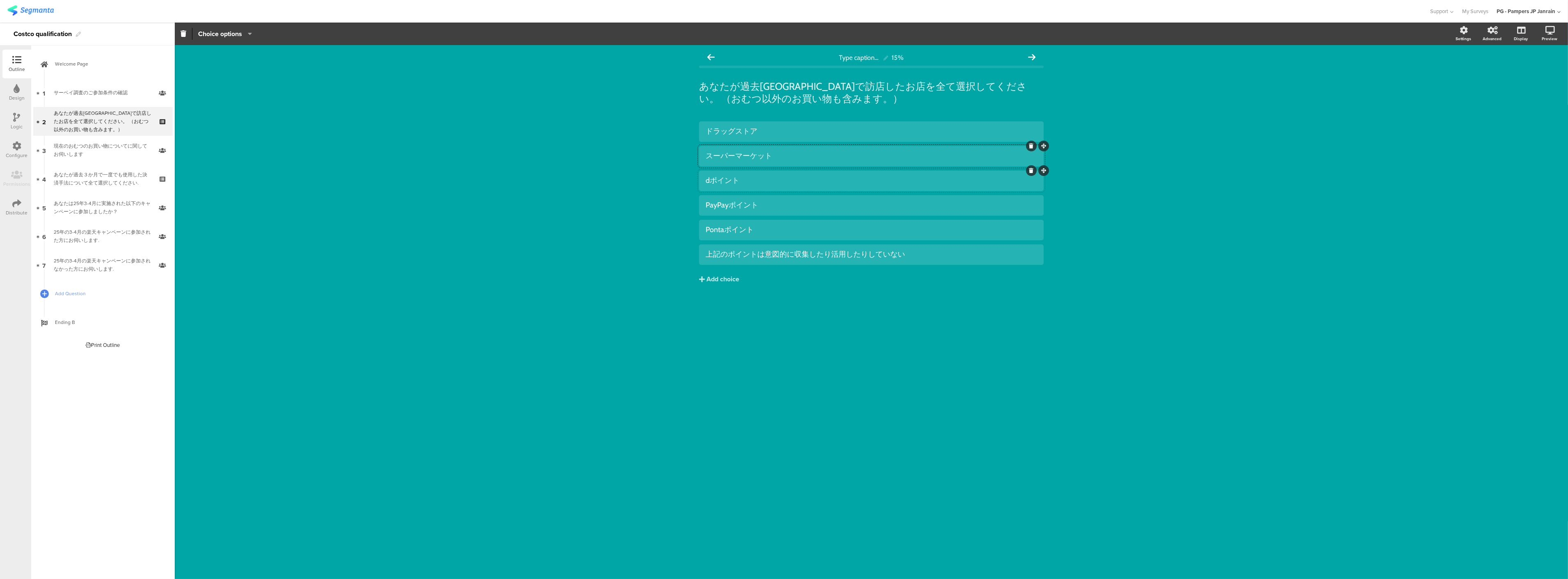
click at [905, 174] on div "dポイント" at bounding box center [871, 181] width 332 height 13
click at [973, 207] on div "PayPayポイント" at bounding box center [871, 206] width 332 height 10
click at [961, 227] on div "Pontaポイント" at bounding box center [871, 230] width 332 height 10
drag, startPoint x: 950, startPoint y: 248, endPoint x: 895, endPoint y: 244, distance: 55.1
click at [810, 248] on div "上記のポイントは意図的に収集したり活用したりしていない" at bounding box center [871, 254] width 332 height 13
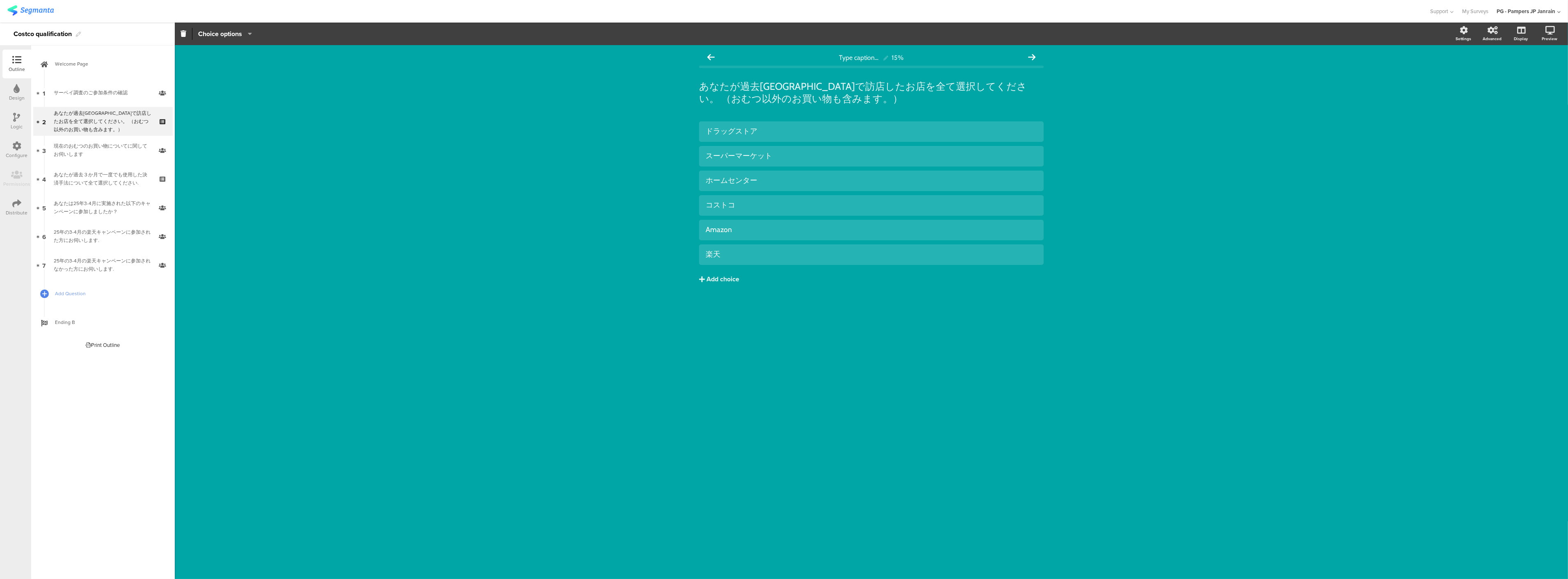
click at [727, 274] on button "Add choice" at bounding box center [871, 279] width 345 height 21
click at [918, 408] on div "Type caption... 15% あなたが過去[GEOGRAPHIC_DATA]で訪店したお店を全て選択してください。 （おむつ以外のお買い物も含みます…" at bounding box center [871, 312] width 1393 height 534
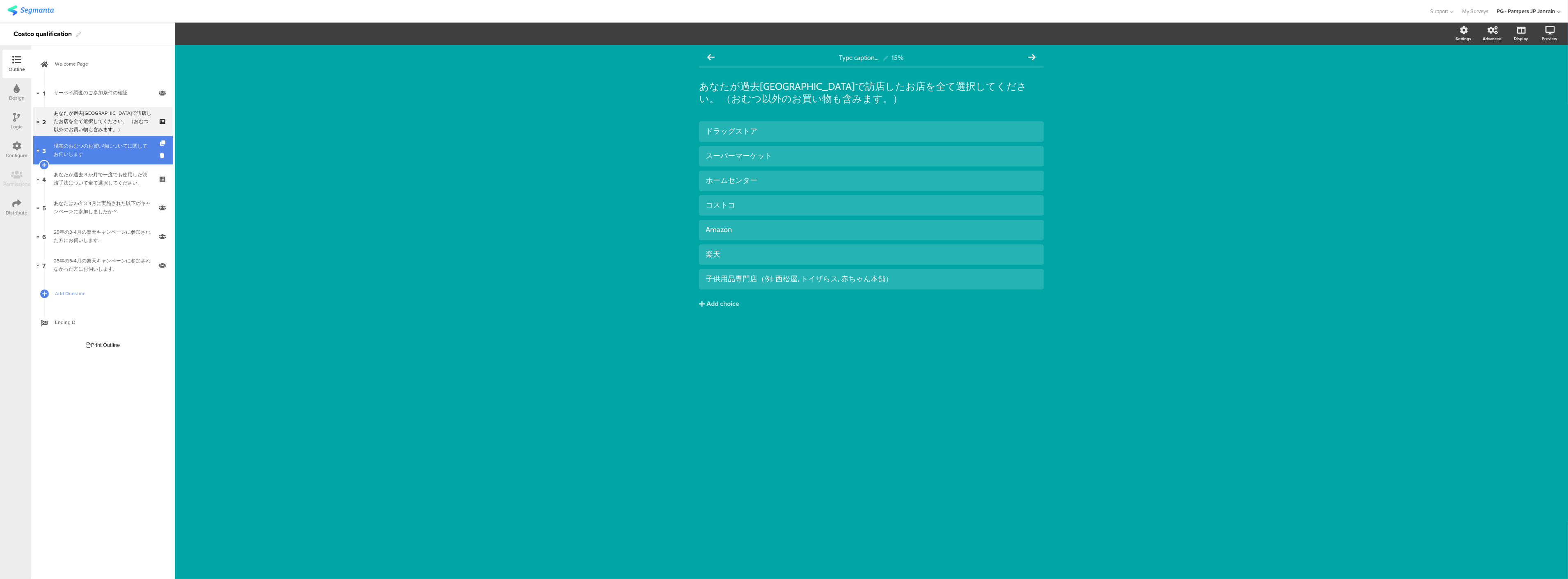
click at [97, 142] on div "現在のおむつのお買い物についてに関してお伺いします" at bounding box center [102, 150] width 98 height 16
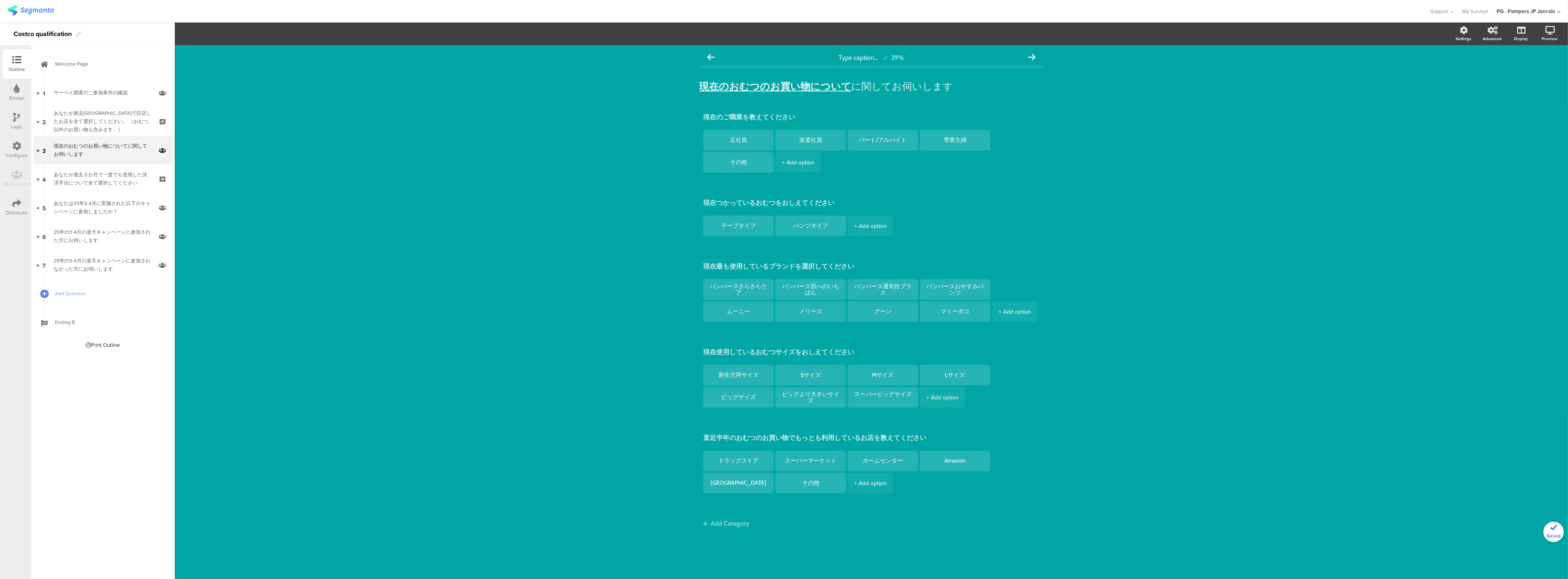
click at [108, 120] on div "あなたが過去[GEOGRAPHIC_DATA]で訪店したお店を全て選択してください。 （おむつ以外のお買い物も含みます。）" at bounding box center [102, 121] width 98 height 24
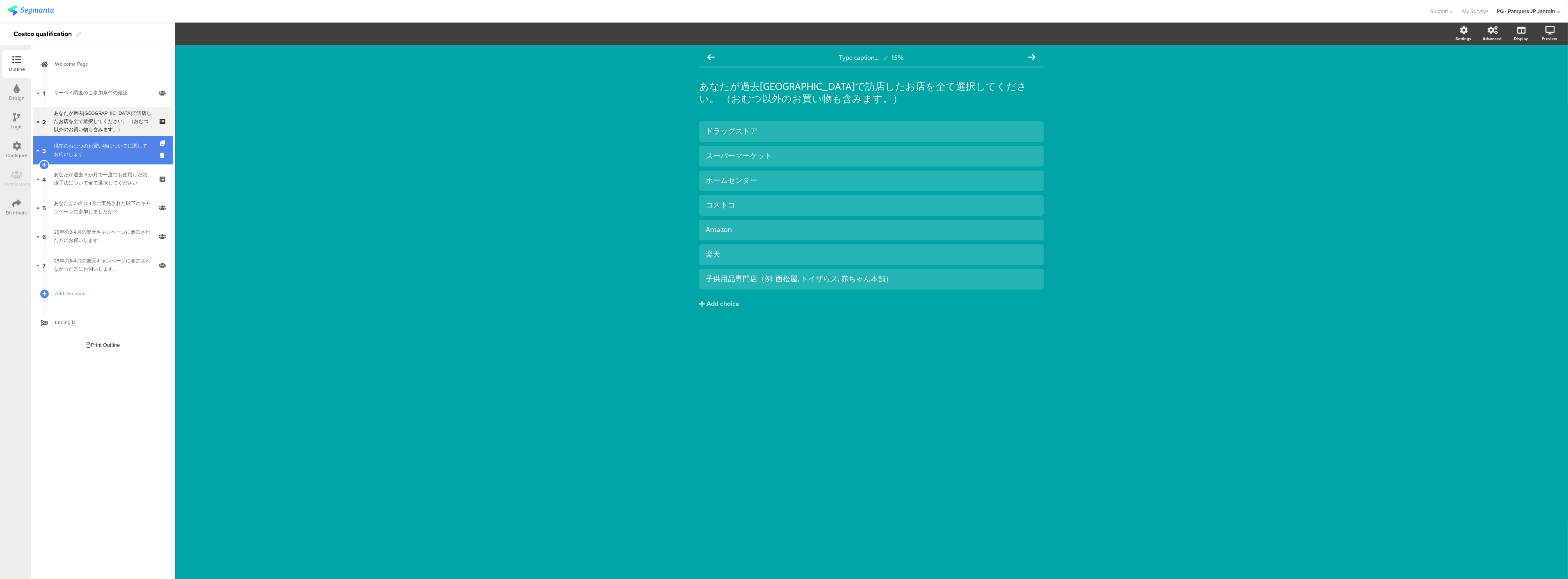
click at [128, 144] on div "現在のおむつのお買い物についてに関してお伺いします" at bounding box center [102, 150] width 98 height 16
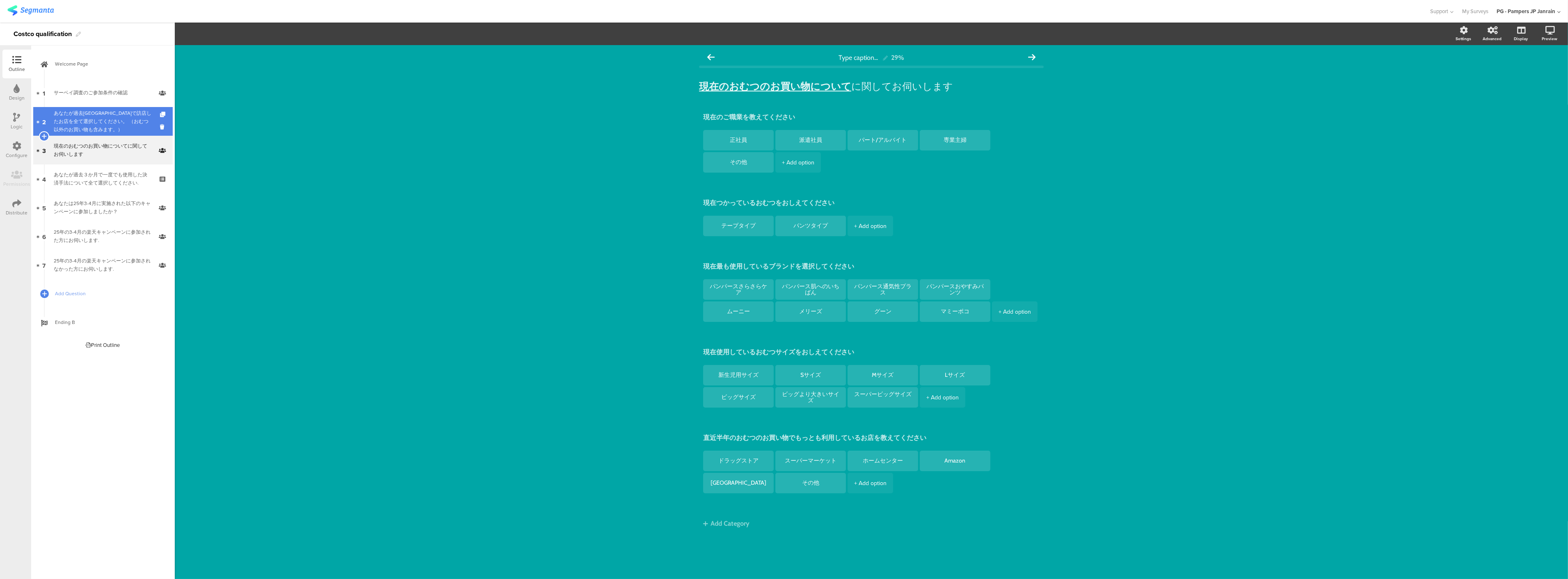
click at [82, 116] on div "あなたが過去[GEOGRAPHIC_DATA]で訪店したお店を全て選択してください。 （おむつ以外のお買い物も含みます。）" at bounding box center [102, 121] width 98 height 24
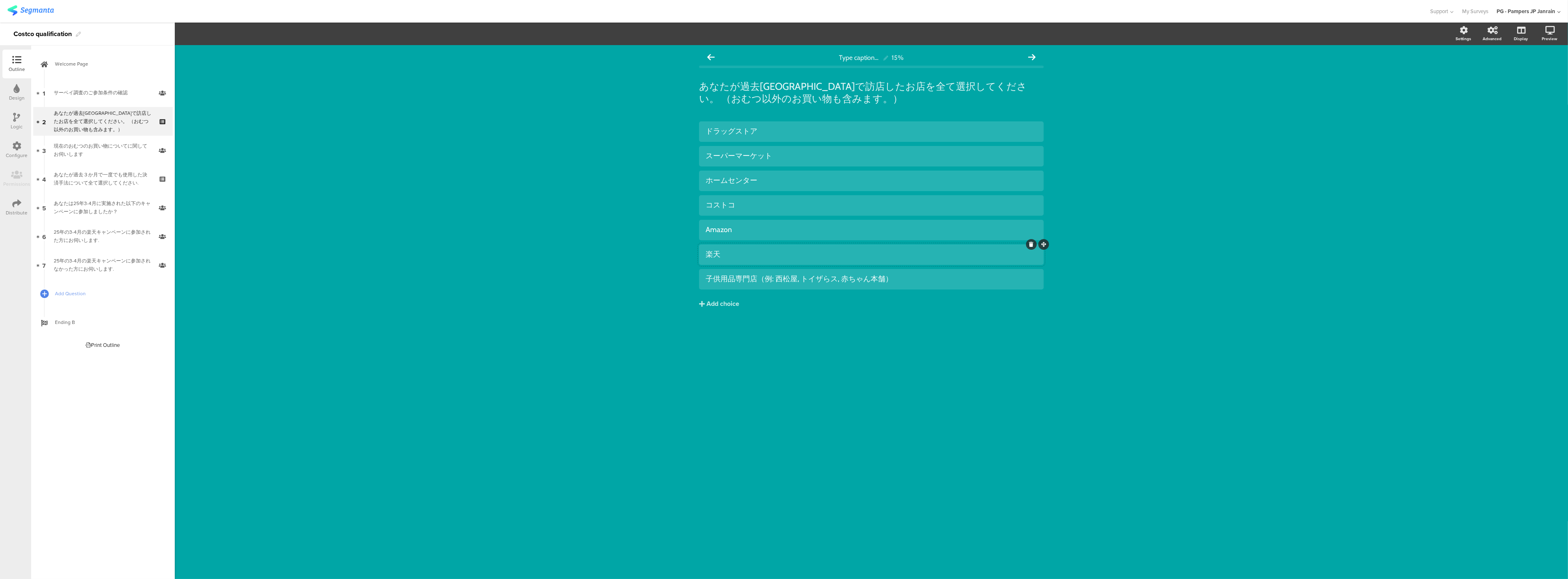
click at [852, 257] on div "楽天" at bounding box center [871, 254] width 332 height 10
click at [509, 188] on div "Type caption... 15% あなたが過去[GEOGRAPHIC_DATA]で訪店したお店を全て選択してください。 （おむつ以外のお買い物も含みます…" at bounding box center [871, 312] width 1393 height 534
click at [130, 149] on div "現在のおむつのお買い物についてに関してお伺いします" at bounding box center [102, 150] width 98 height 16
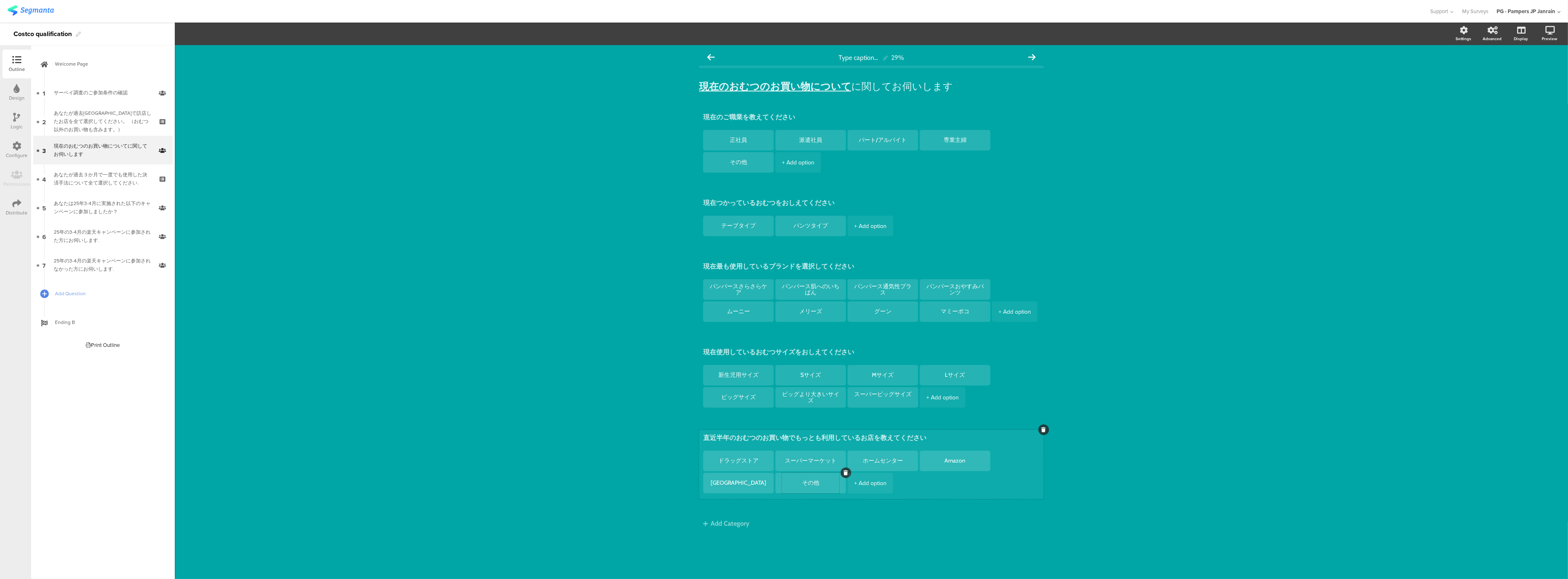
click at [811, 483] on textarea "その他" at bounding box center [811, 483] width 57 height 7
type textarea "そ"
type textarea "k"
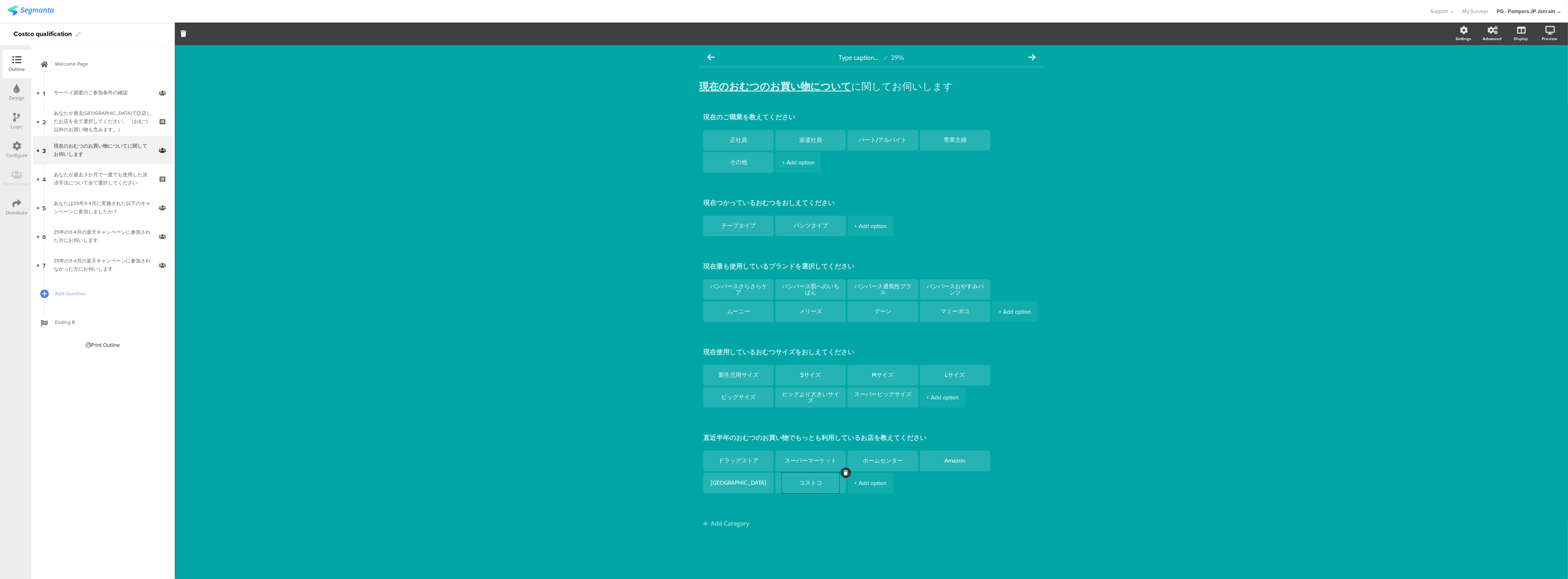
type textarea "コストコ"
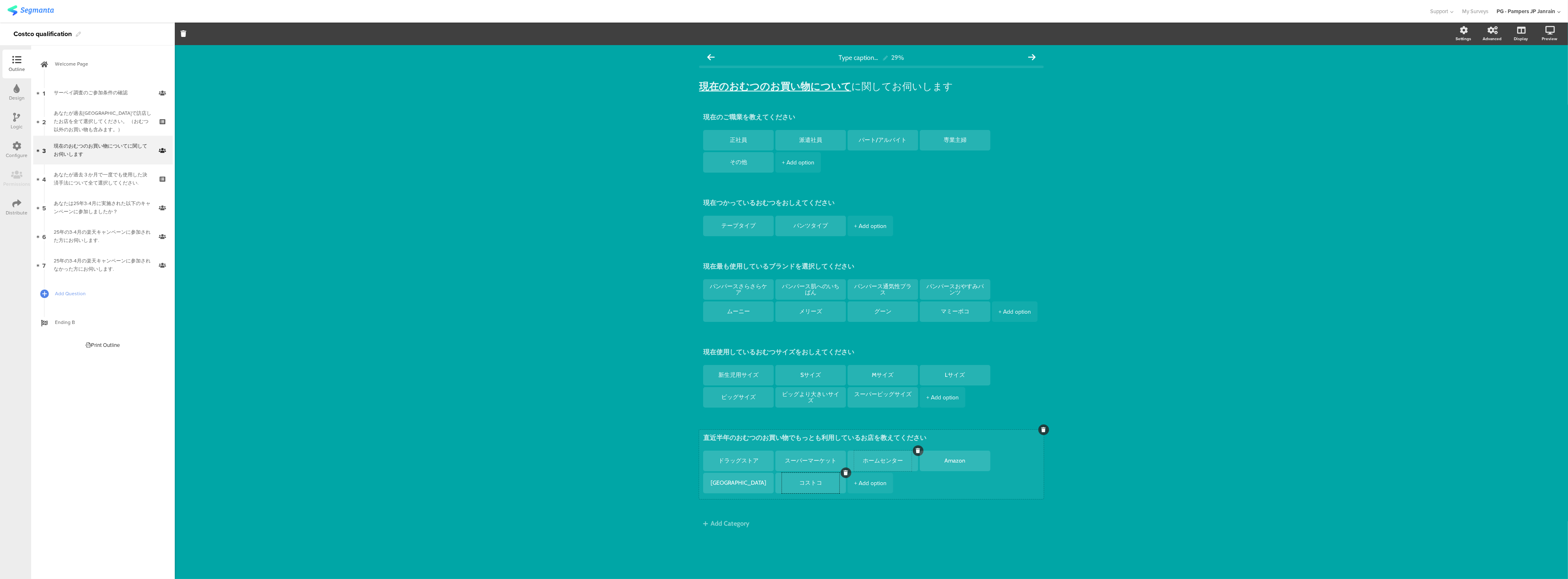
click at [889, 468] on div "ホームセンター" at bounding box center [883, 461] width 57 height 21
click at [873, 480] on div "+ Add option" at bounding box center [870, 483] width 32 height 21
click at [875, 485] on textarea at bounding box center [883, 483] width 57 height 6
type textarea "r"
type textarea "a"
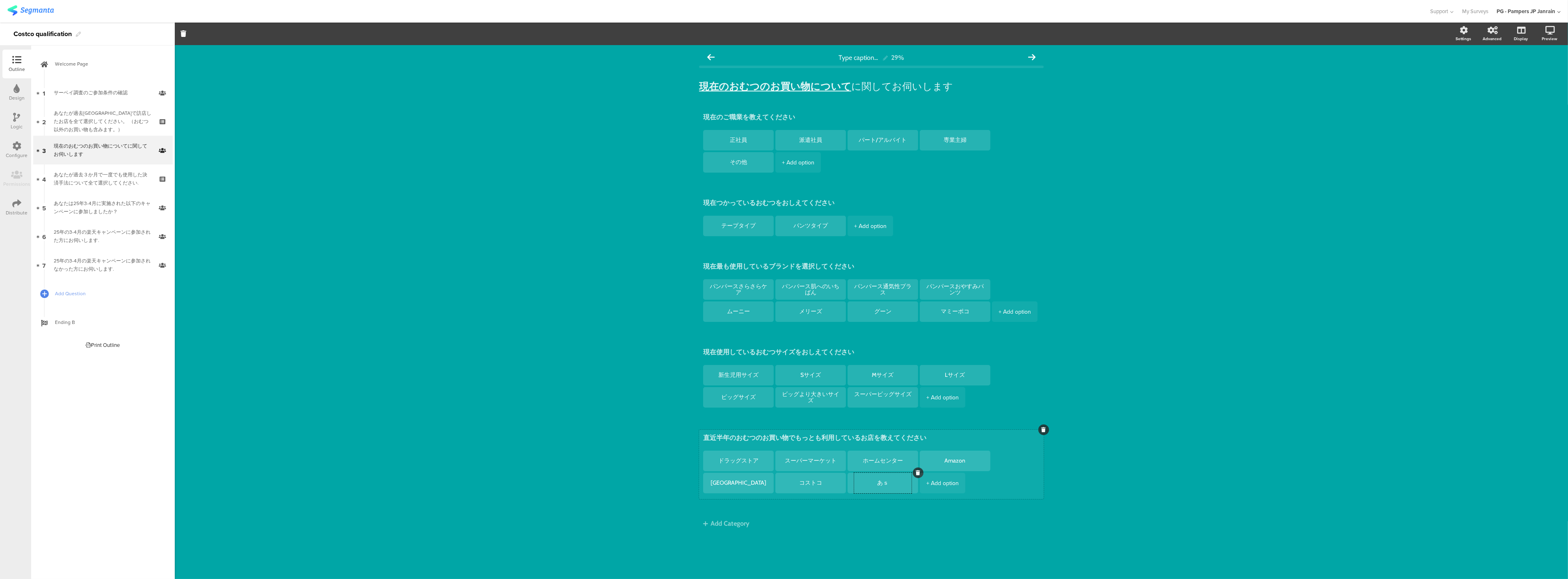
type textarea "あ"
type textarea "と"
type textarea "個"
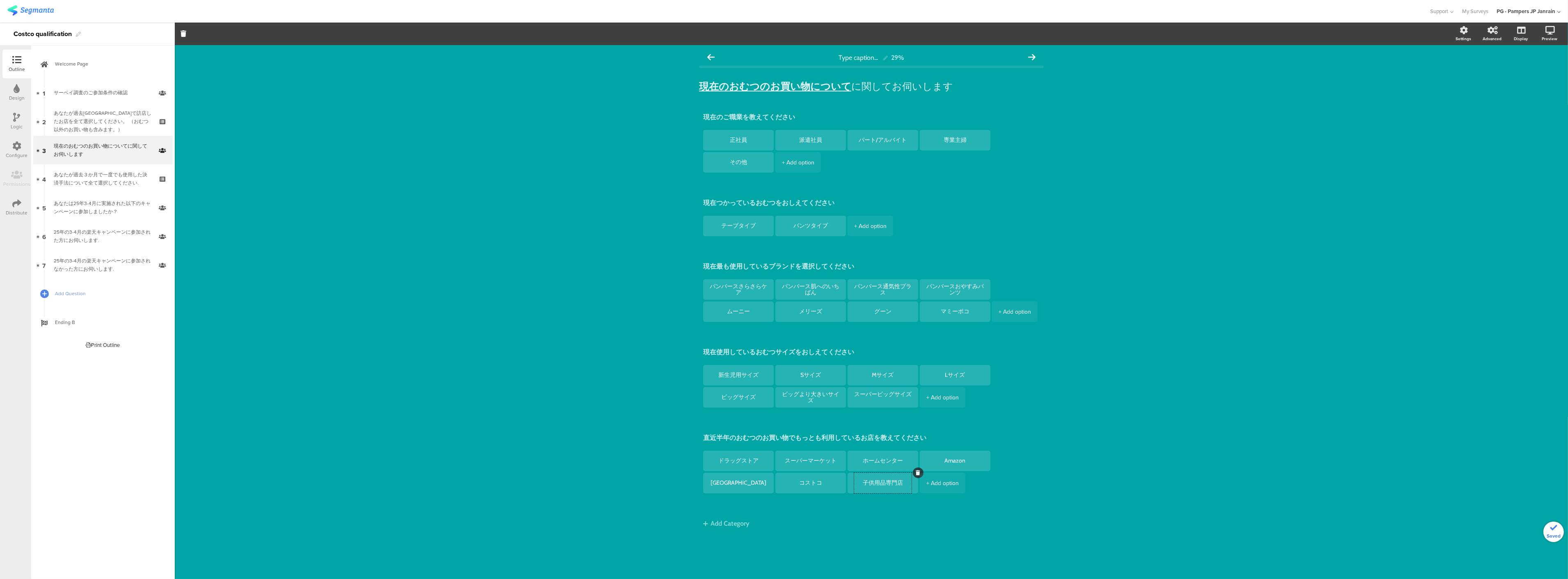
type textarea "子供用品専門店"
click at [317, 296] on div "Type caption... 29% 現在のおむつのお買い物について に関してお伺いします 現在のおむつのお買い物について に関してお伺いします 現在のご職…" at bounding box center [871, 312] width 1393 height 534
click at [123, 127] on div "あなたが過去[GEOGRAPHIC_DATA]で訪店したお店を全て選択してください。 （おむつ以外のお買い物も含みます。）" at bounding box center [102, 121] width 98 height 24
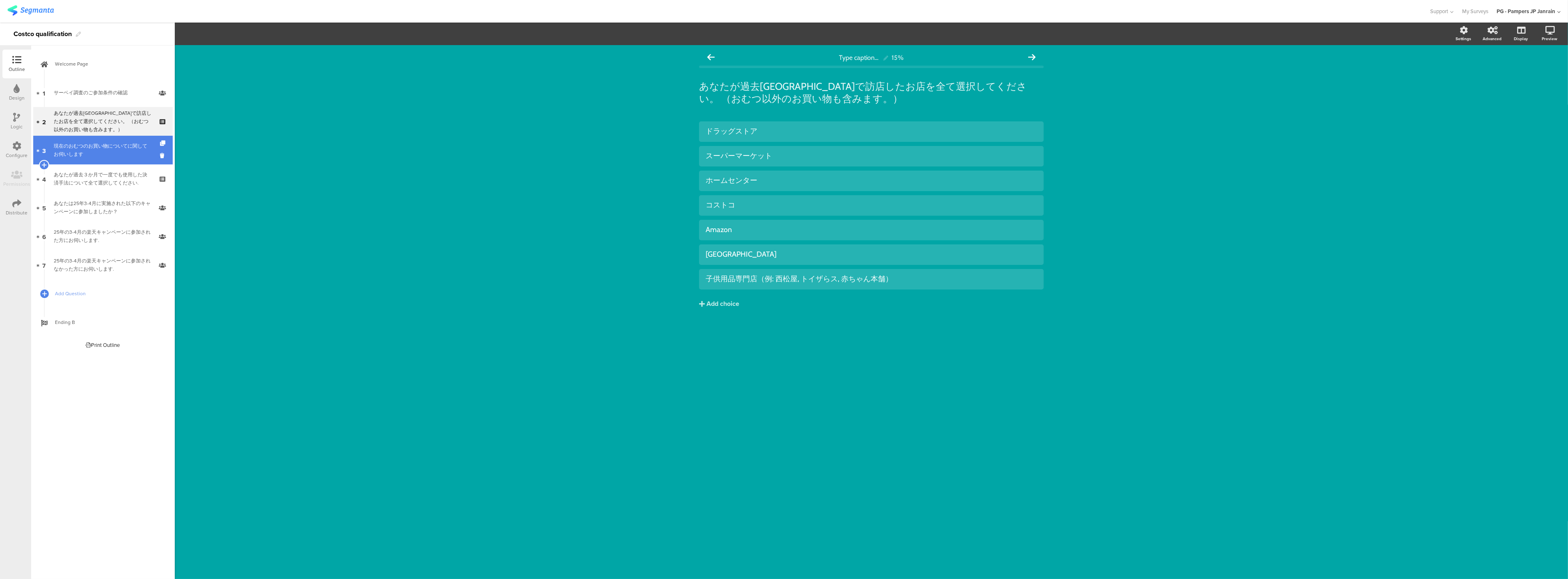
click at [130, 151] on div "現在のおむつのお買い物についてに関してお伺いします" at bounding box center [102, 150] width 98 height 16
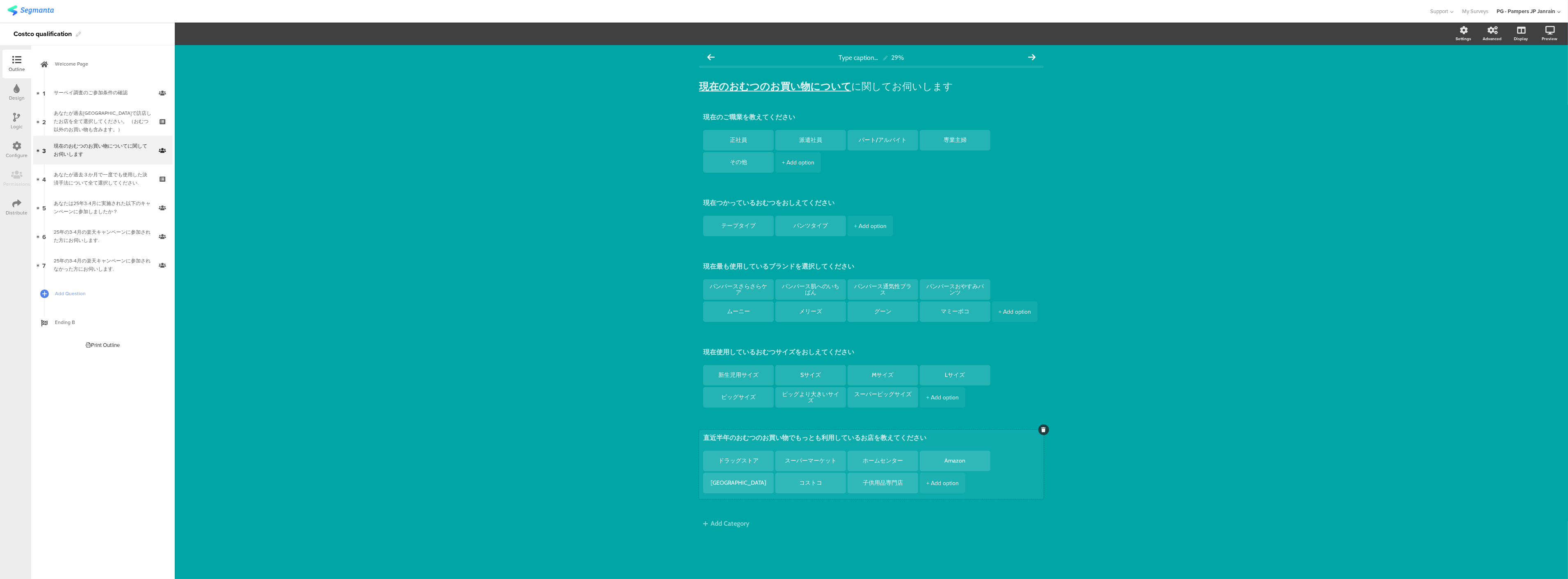
click at [950, 479] on div "+ Add option" at bounding box center [942, 483] width 32 height 21
click at [940, 480] on textarea at bounding box center [955, 483] width 57 height 6
type textarea "その他"
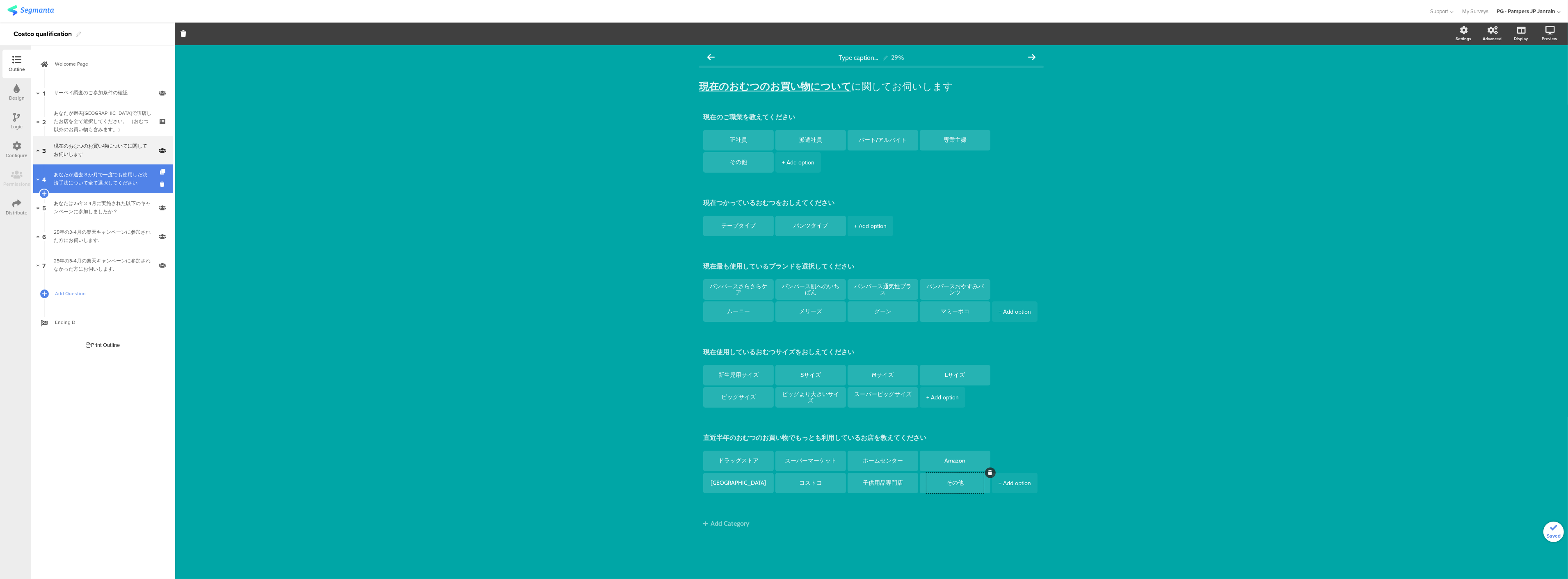
click at [115, 170] on link "4 あなたが過去３か月で一度でも使用した決済手法について全て選択してください." at bounding box center [103, 178] width 139 height 29
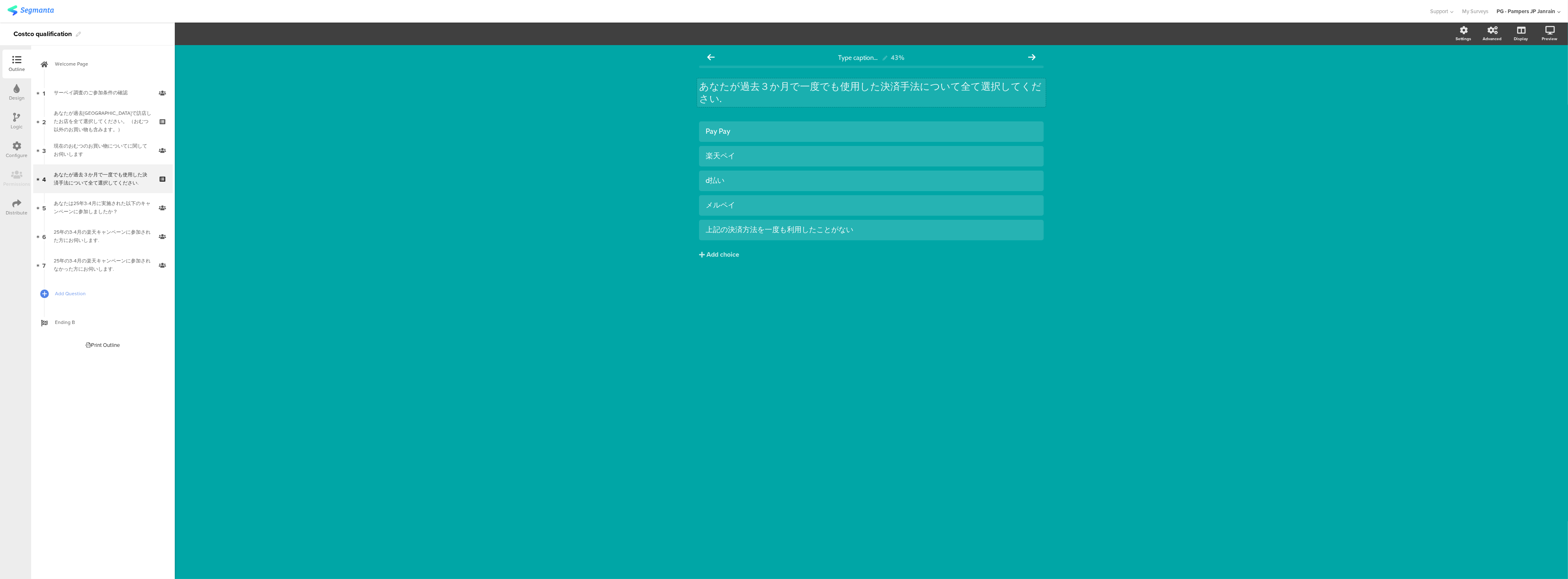
click at [831, 97] on div "あなたが過去３か月で一度でも使用した決済手法について全て選択してください. あなたが過去３か月で一度でも使用した決済手法について全て選択してください." at bounding box center [871, 92] width 349 height 29
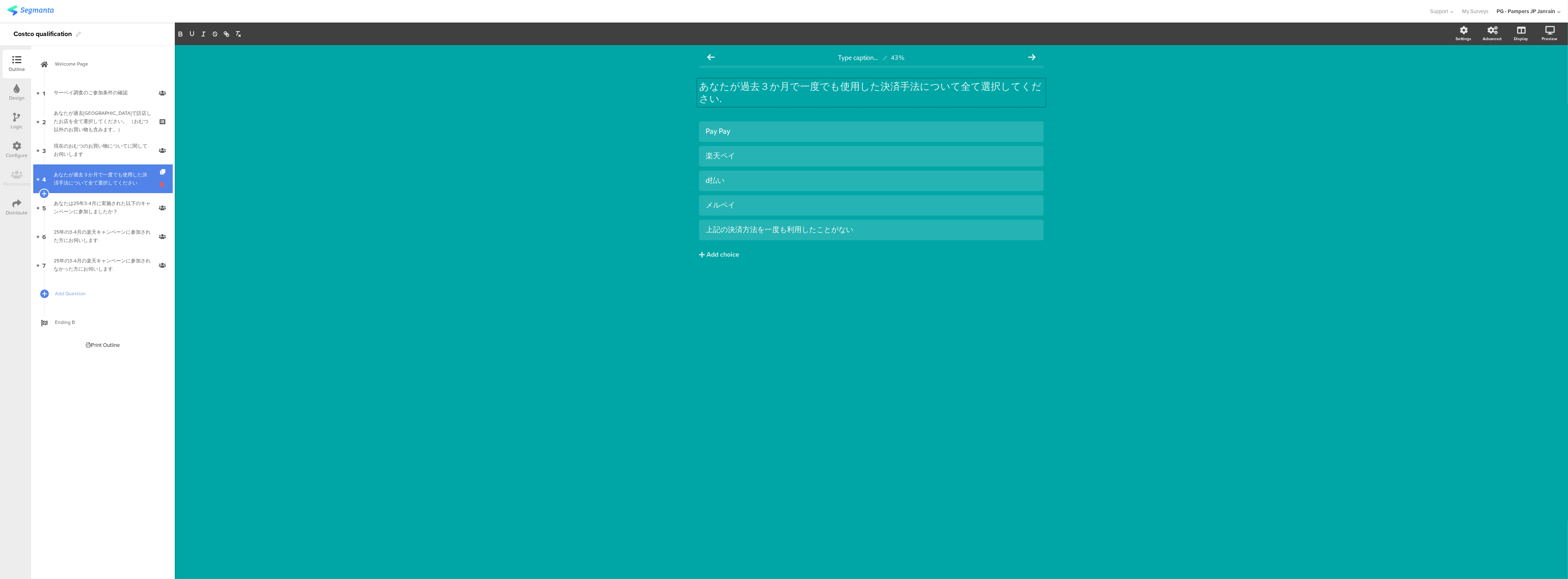
click at [161, 181] on icon at bounding box center [163, 184] width 7 height 8
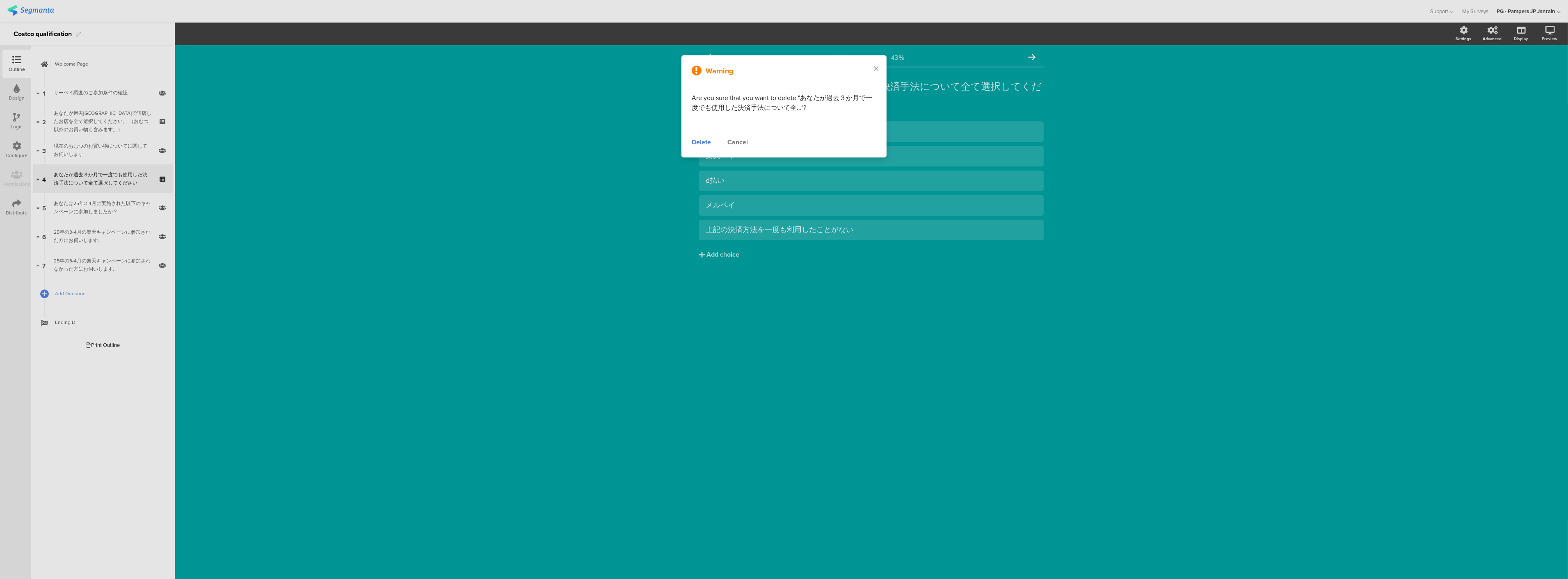
click at [676, 139] on div "Warning Are you sure that you want to delete "あなたが過去３か月で一度でも使用した決済手法について全..."? …" at bounding box center [783, 106] width 217 height 114
click at [703, 142] on div "Delete" at bounding box center [701, 142] width 19 height 10
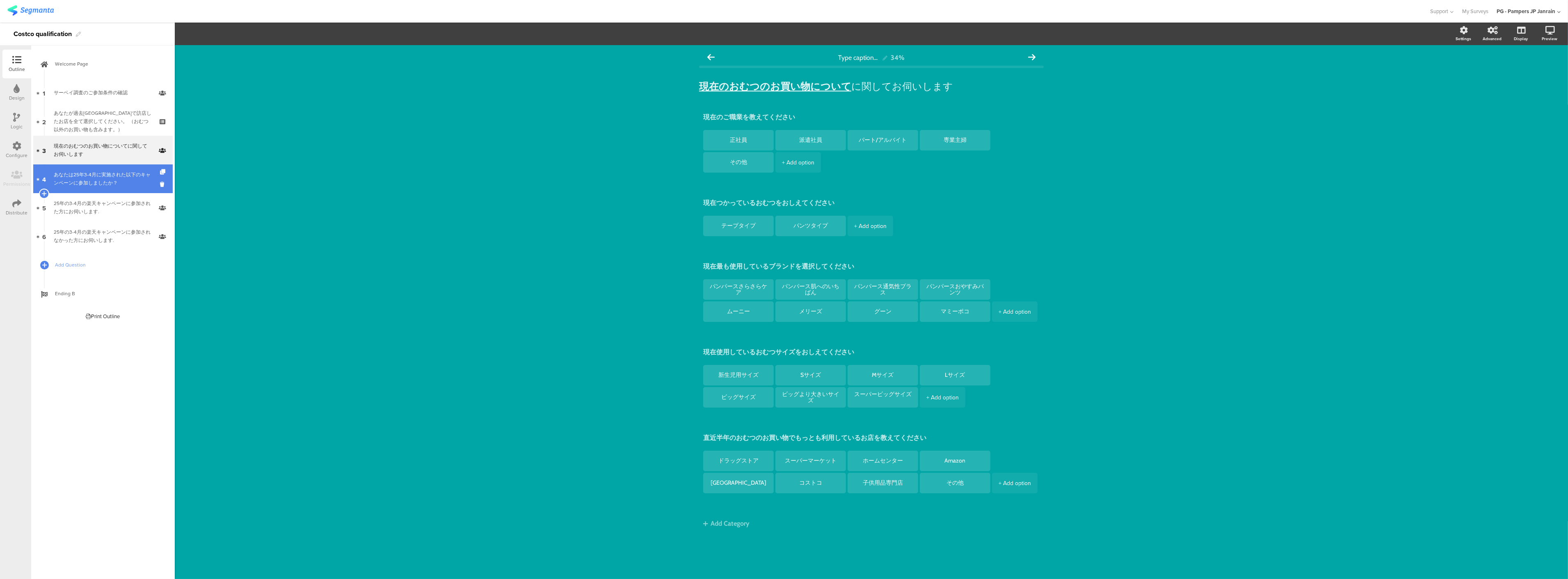
click at [97, 182] on div "あなたは25年3-4月に実施された以下のキャンペーンに参加しましたか？" at bounding box center [102, 178] width 98 height 16
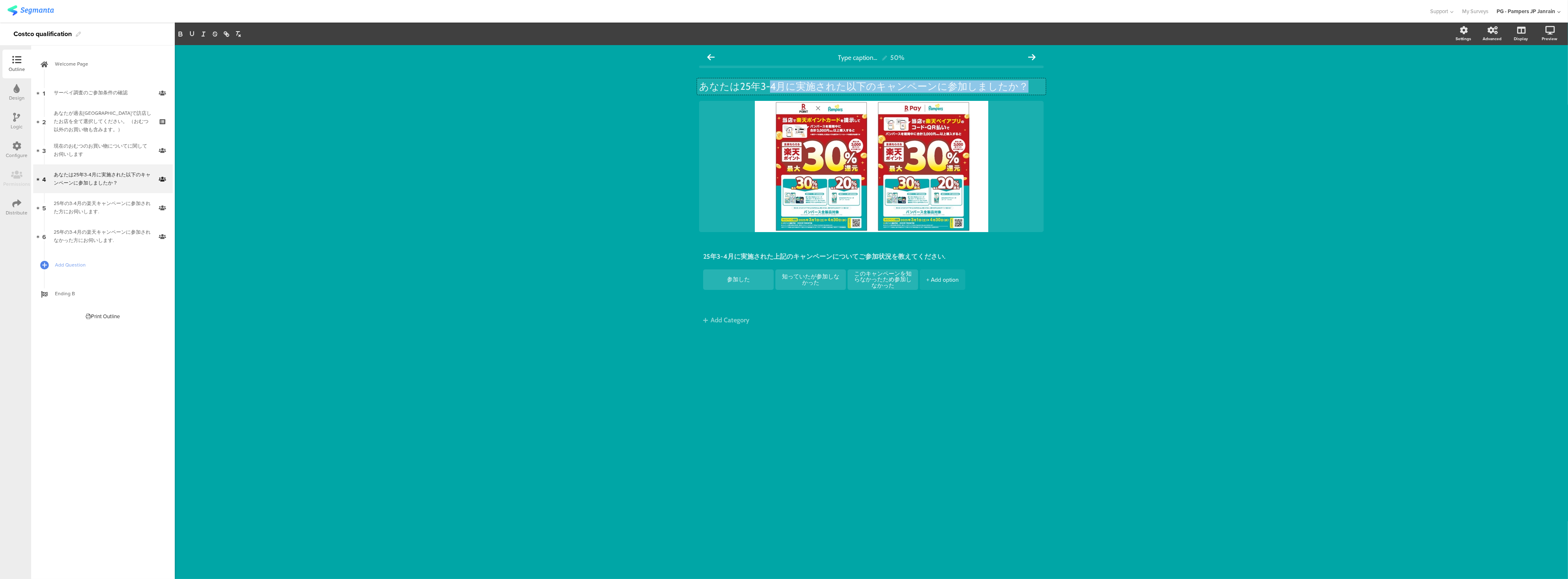
drag, startPoint x: 1015, startPoint y: 86, endPoint x: 758, endPoint y: 80, distance: 257.1
click at [768, 78] on div "あなたは25年3-4月に実施された以下のキャンペーンに参加しましたか？ あなたは25年3-4月に実施された以下のキャンペーンに参加しましたか？ あなたは25年…" at bounding box center [871, 86] width 349 height 16
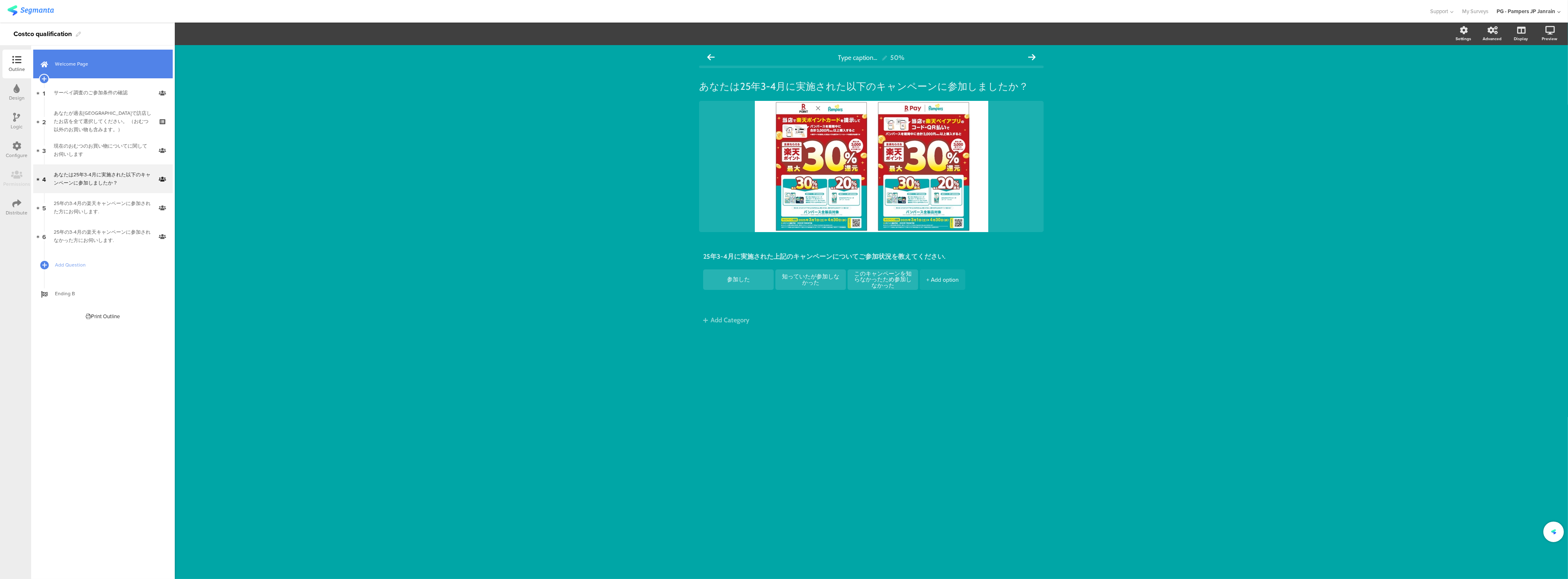
click at [97, 71] on link "Welcome Page" at bounding box center [103, 64] width 139 height 29
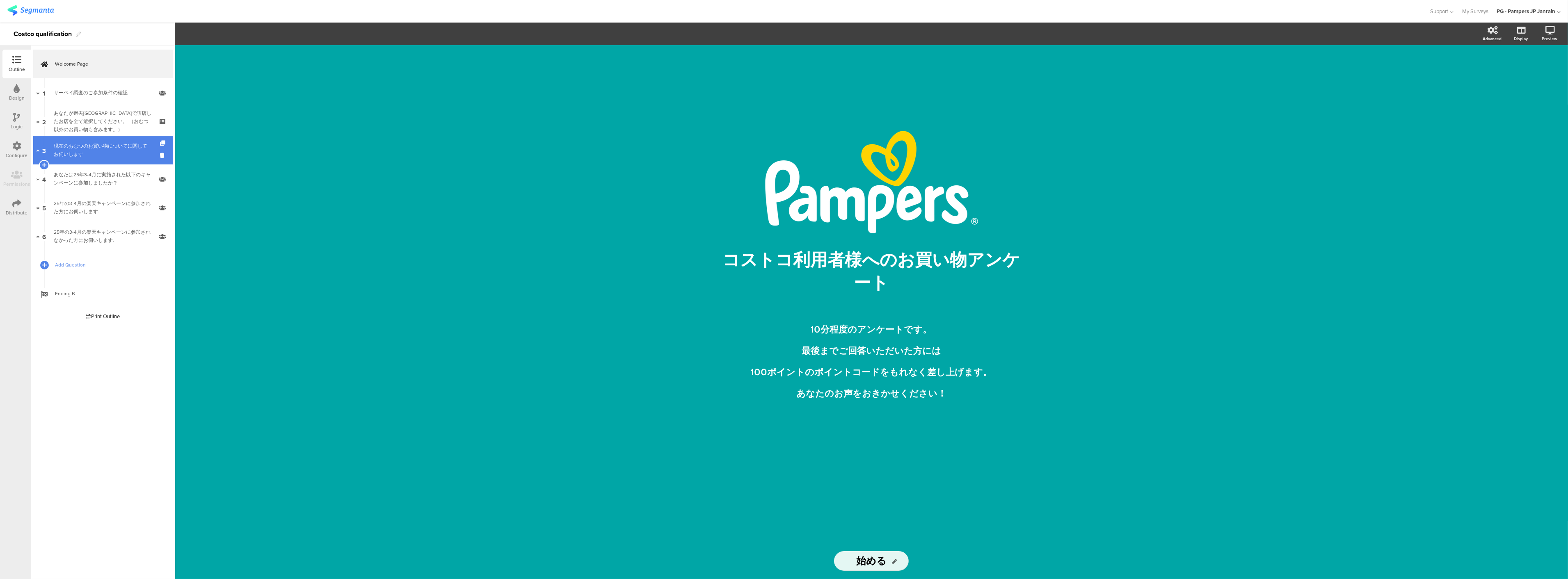
click at [121, 158] on link "3 現在のおむつのお買い物についてに関してお伺いします" at bounding box center [103, 150] width 139 height 29
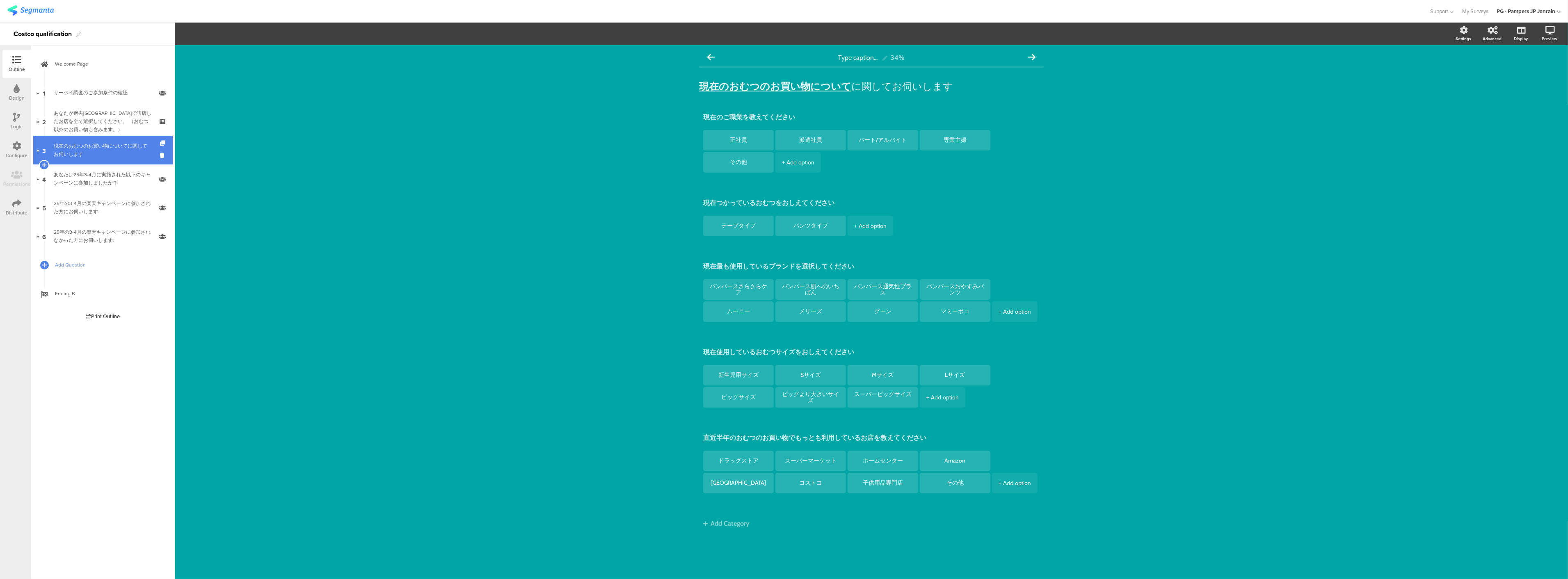
click at [110, 150] on div "現在のおむつのお買い物についてに関してお伺いします" at bounding box center [102, 150] width 98 height 16
click at [113, 126] on div "あなたが過去[GEOGRAPHIC_DATA]で訪店したお店を全て選択してください。 （おむつ以外のお買い物も含みます。）" at bounding box center [102, 121] width 98 height 24
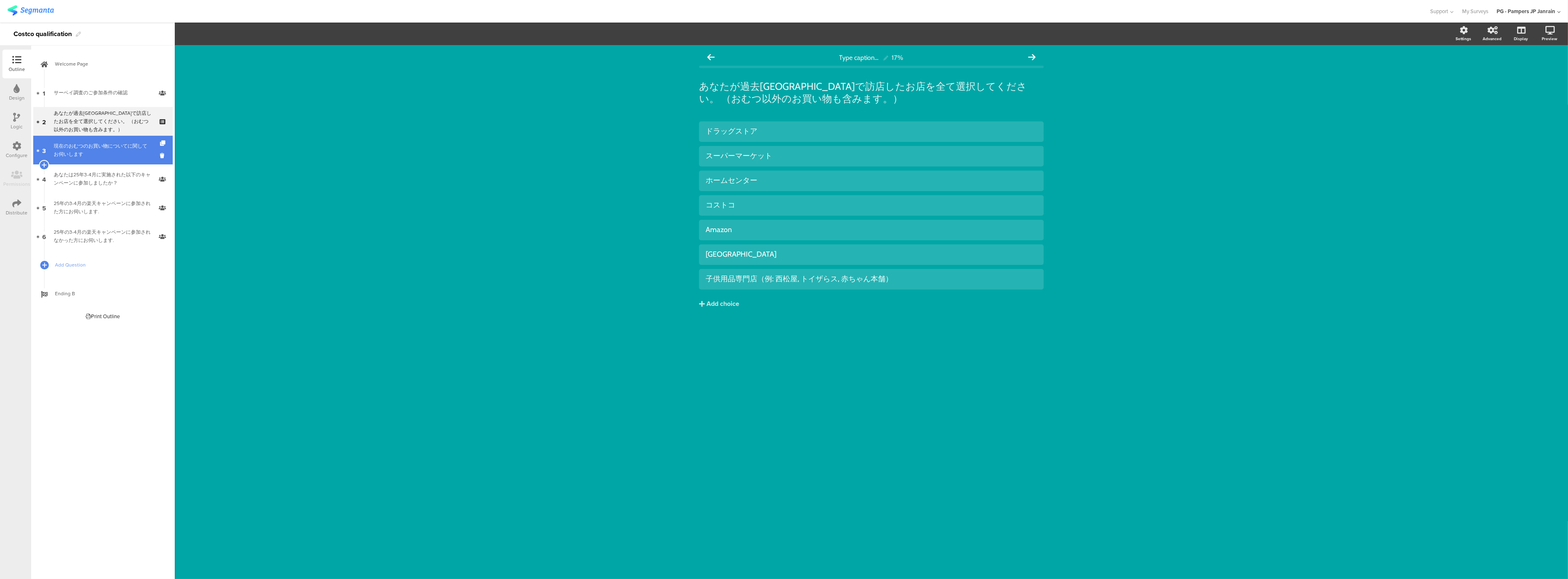
click at [113, 146] on div "現在のおむつのお買い物についてに関してお伺いします" at bounding box center [102, 150] width 98 height 16
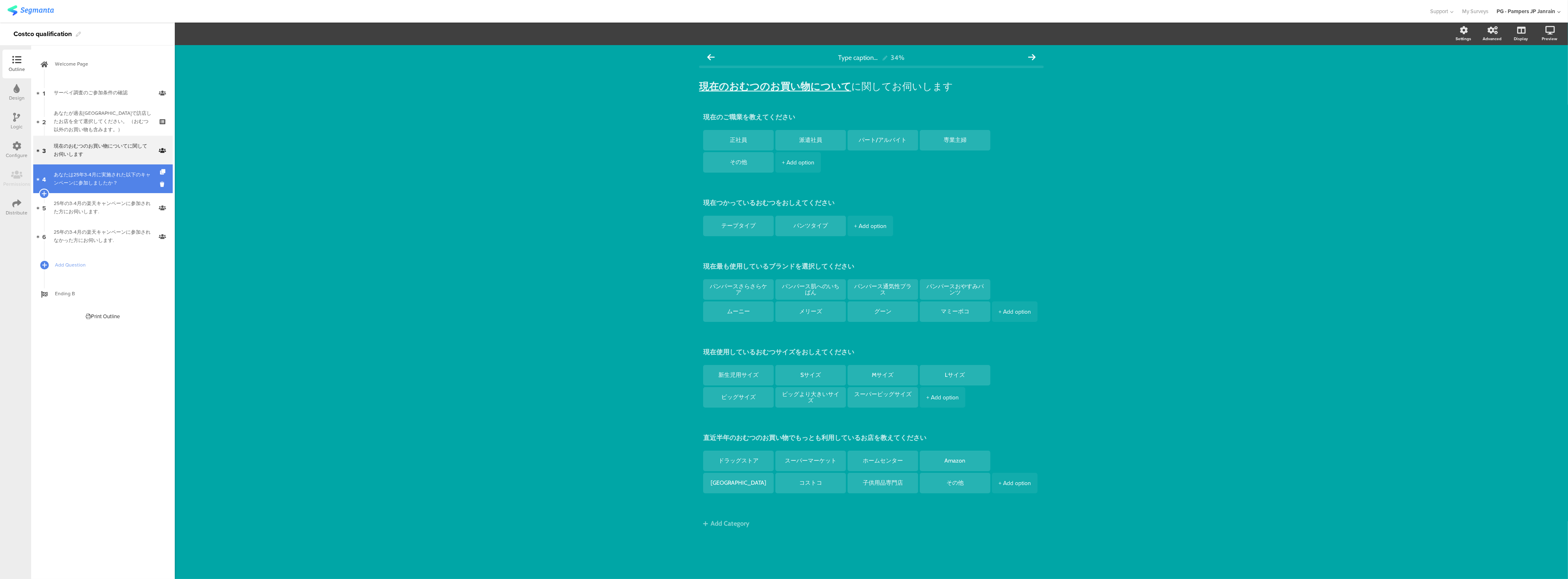
click at [104, 165] on link "4 あなたは25年3-4月に実施された以下のキャンペーンに参加しましたか？" at bounding box center [103, 178] width 139 height 29
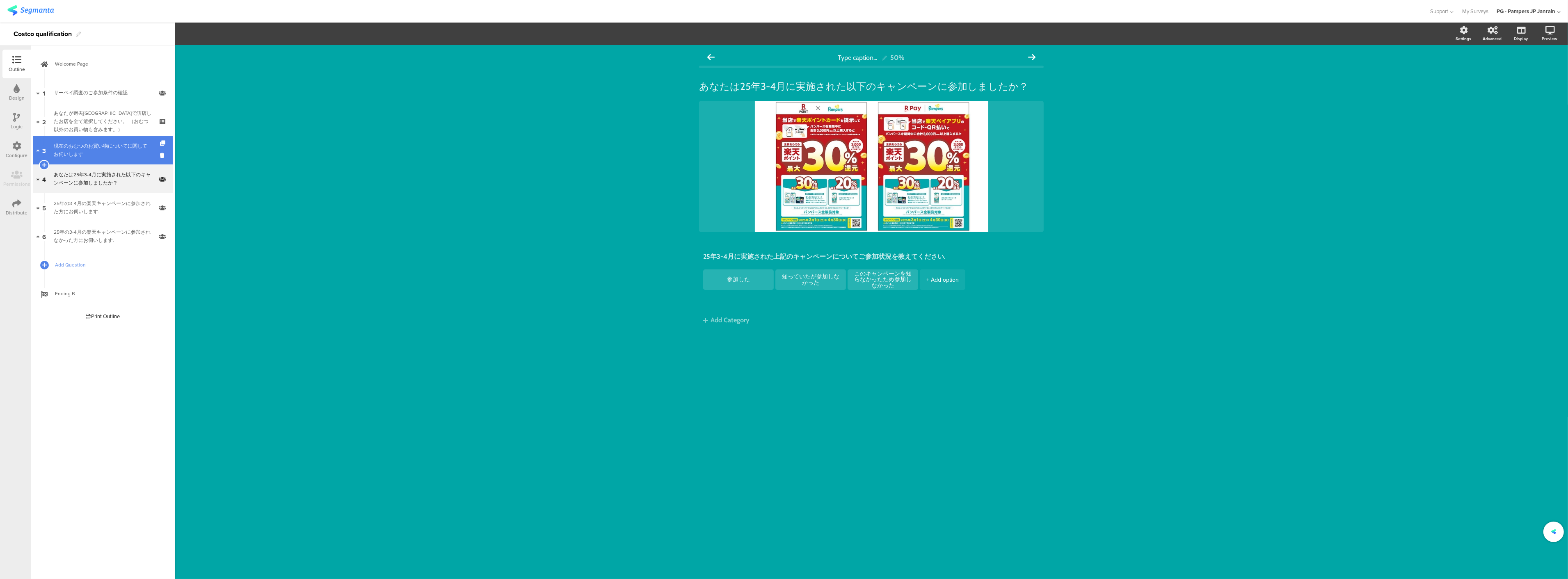
click at [105, 148] on div "現在のおむつのお買い物についてに関してお伺いします" at bounding box center [102, 150] width 98 height 16
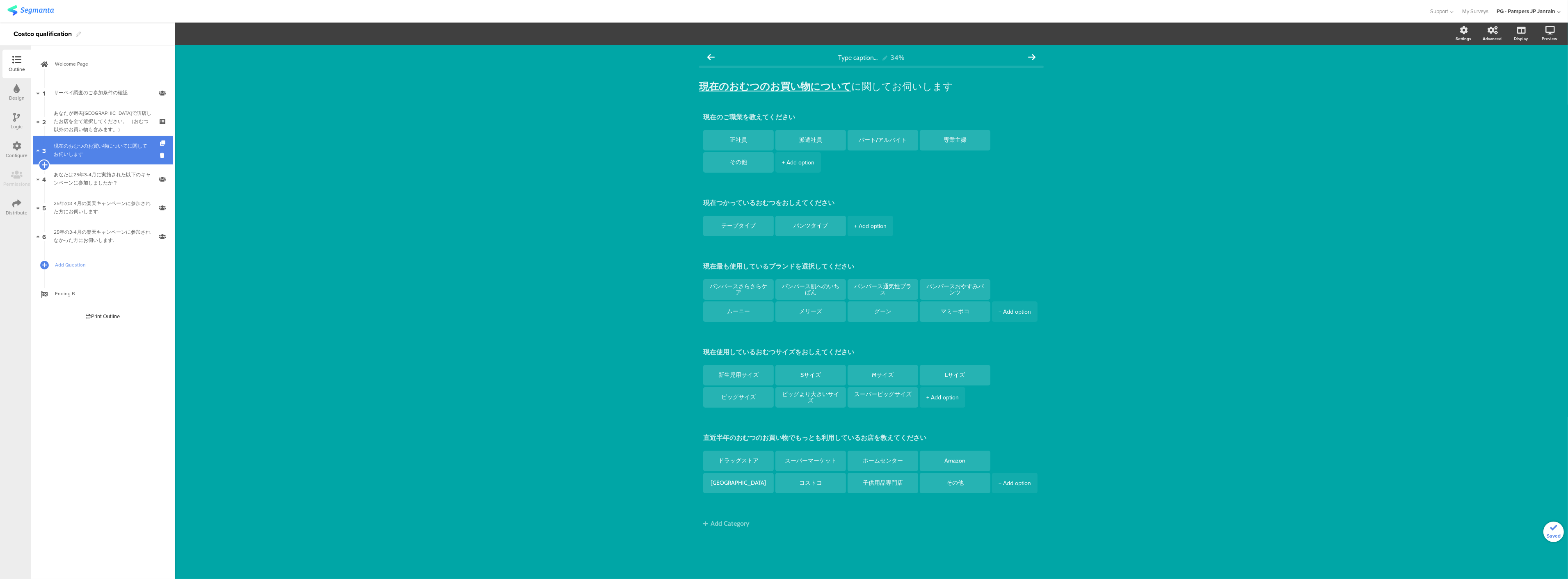
click at [43, 163] on icon at bounding box center [44, 165] width 5 height 7
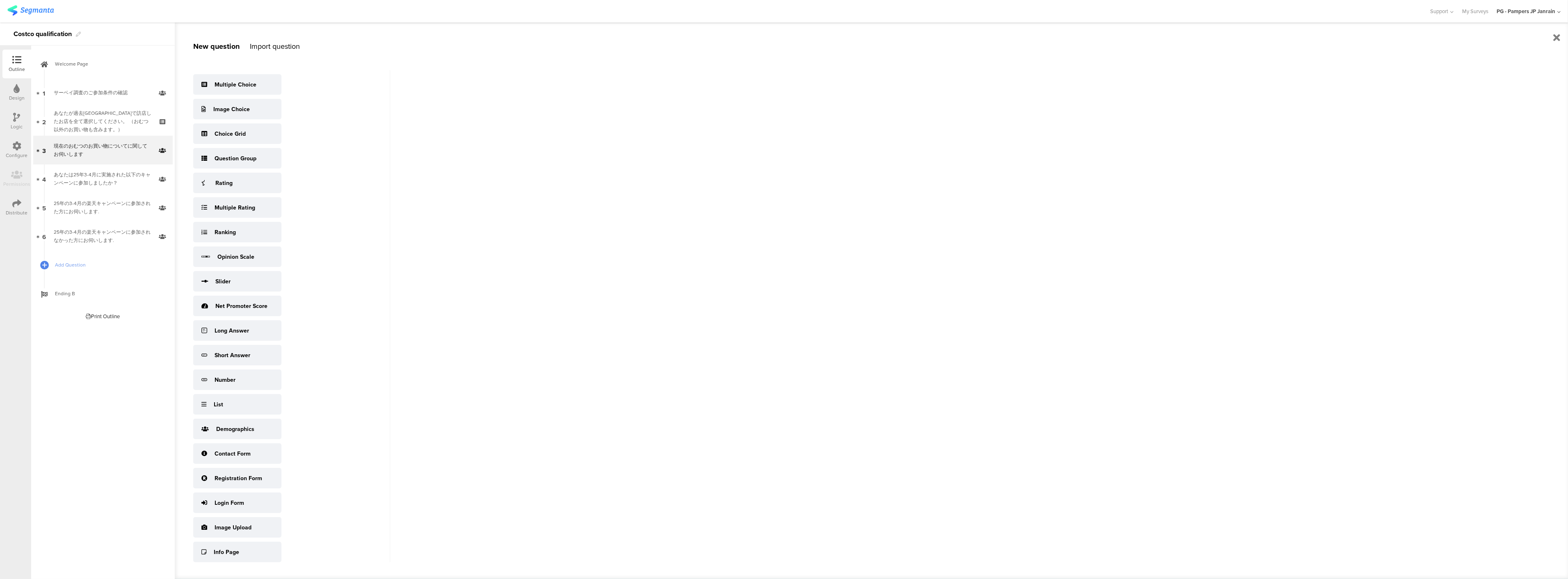
click at [320, 285] on div "Multiple Choice Image Choice Choice Grid Question Group Rating Multiple Rating …" at bounding box center [292, 316] width 197 height 492
click at [125, 123] on div "あなたが過去[GEOGRAPHIC_DATA]で訪店したお店を全て選択してください。 （おむつ以外のお買い物も含みます。）" at bounding box center [102, 121] width 98 height 24
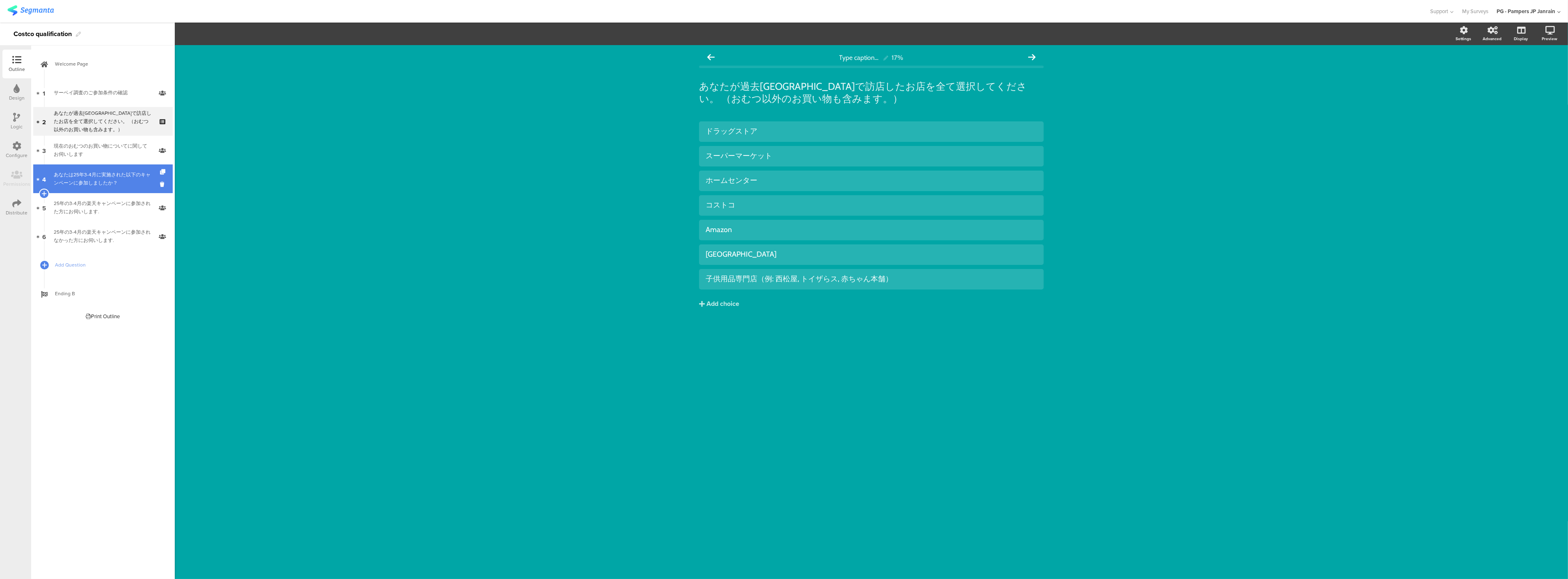
click at [122, 169] on link "4 あなたは25年3-4月に実施された以下のキャンペーンに参加しましたか？" at bounding box center [103, 178] width 139 height 29
